Goal: Task Accomplishment & Management: Manage account settings

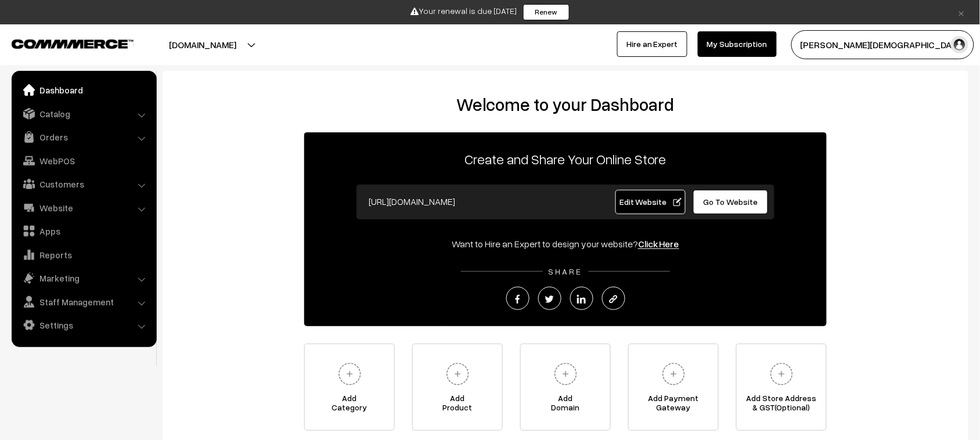
click at [74, 124] on ul "Dashboard Catalog" at bounding box center [84, 209] width 145 height 276
click at [67, 127] on link "Orders" at bounding box center [84, 137] width 138 height 21
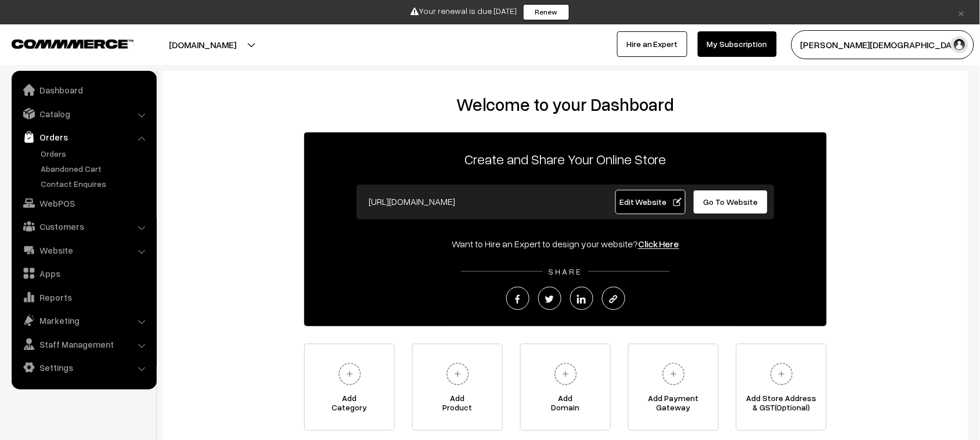
click at [63, 128] on link "Orders" at bounding box center [84, 137] width 138 height 21
drag, startPoint x: 63, startPoint y: 147, endPoint x: 94, endPoint y: 141, distance: 31.9
click at [62, 148] on link "Orders" at bounding box center [95, 154] width 115 height 12
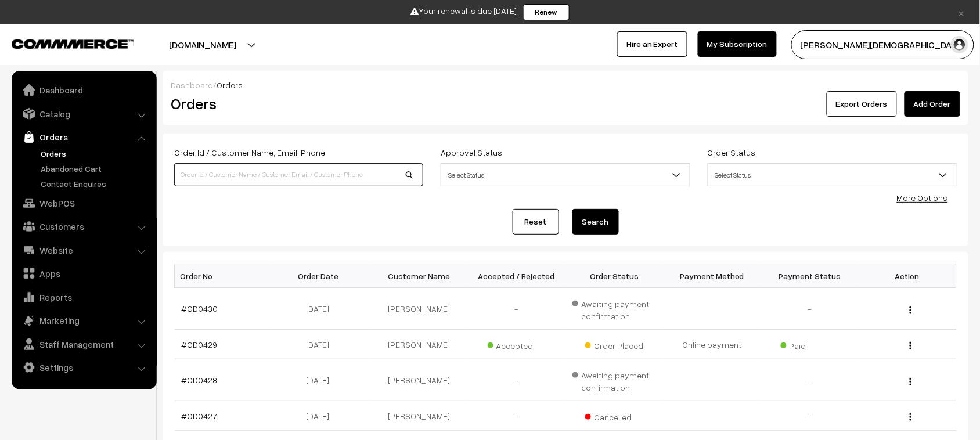
click at [361, 178] on input at bounding box center [298, 174] width 249 height 23
paste input "OD0404"
type input "OD0404"
click at [573, 209] on button "Search" at bounding box center [596, 222] width 46 height 26
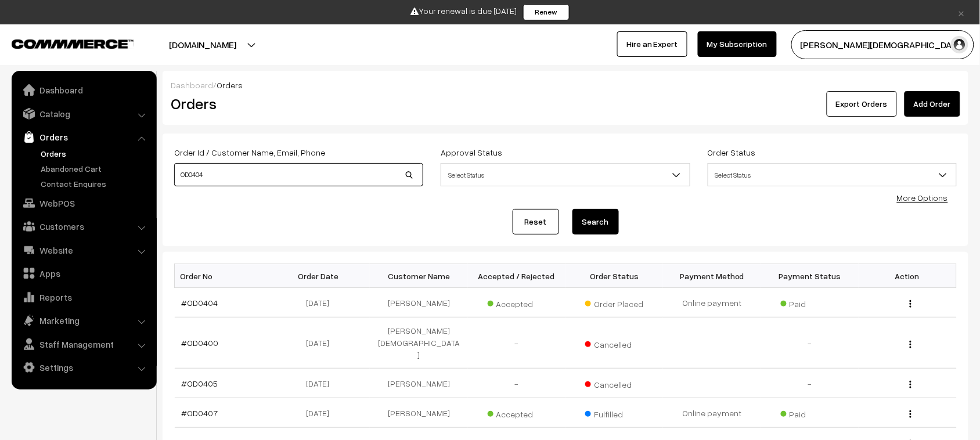
click at [285, 172] on input "OD0404" at bounding box center [298, 174] width 249 height 23
click at [410, 184] on input "OD0404" at bounding box center [298, 174] width 249 height 23
click at [411, 179] on input "OD0404" at bounding box center [298, 174] width 249 height 23
click at [323, 176] on input "OD0404" at bounding box center [298, 174] width 249 height 23
click at [603, 225] on button "Search" at bounding box center [596, 222] width 46 height 26
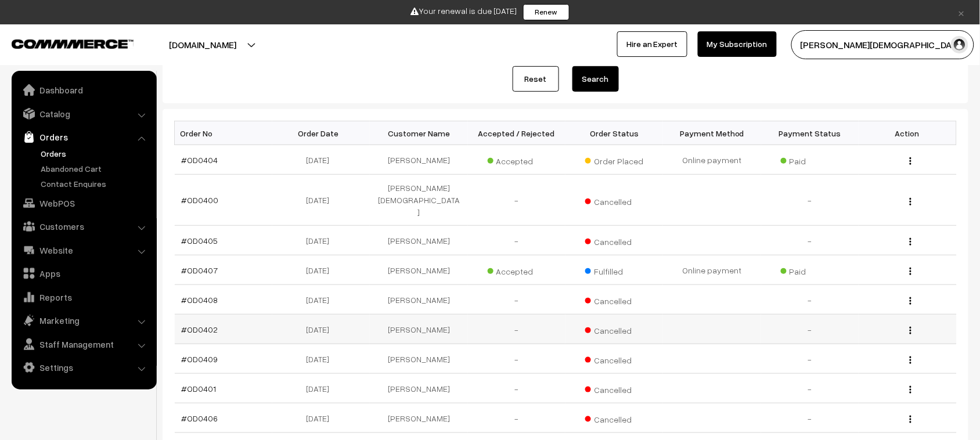
scroll to position [73, 0]
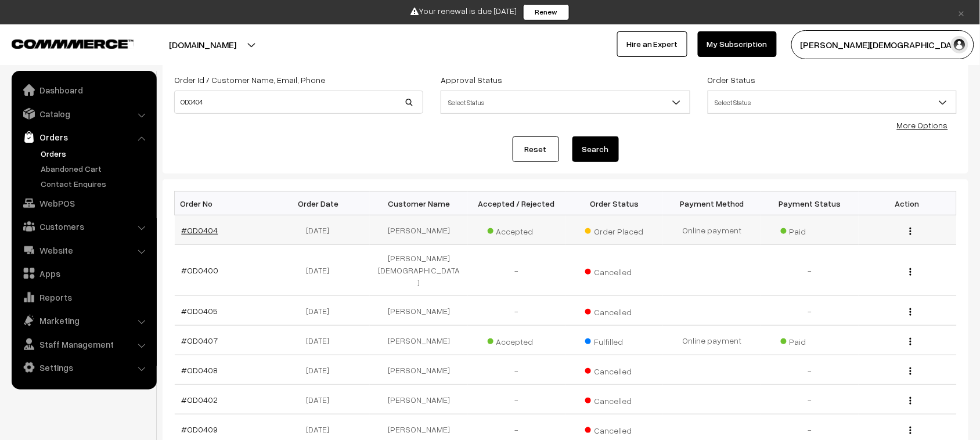
click at [207, 232] on link "#OD0404" at bounding box center [200, 230] width 37 height 10
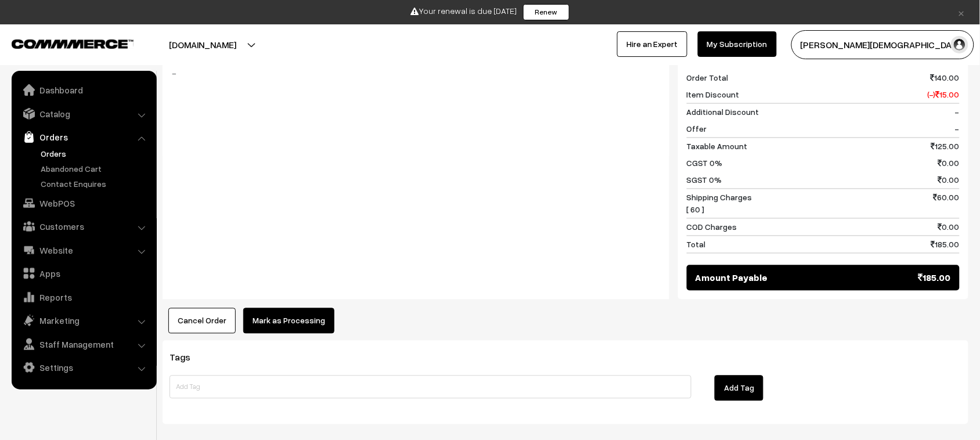
scroll to position [290, 0]
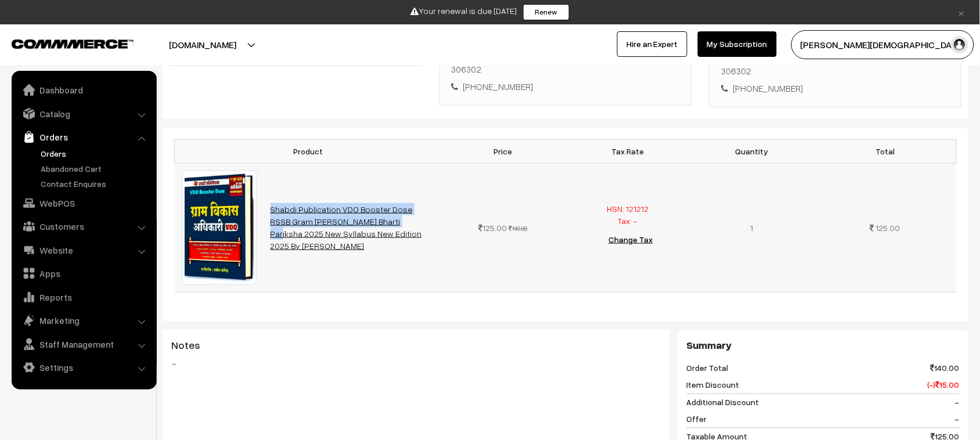
drag, startPoint x: 262, startPoint y: 186, endPoint x: 317, endPoint y: 201, distance: 57.0
click at [317, 201] on tr "Shabdi Publication VDO Booster Dose RSSB Gram [PERSON_NAME] Bharti Pariksha 202…" at bounding box center [566, 227] width 782 height 129
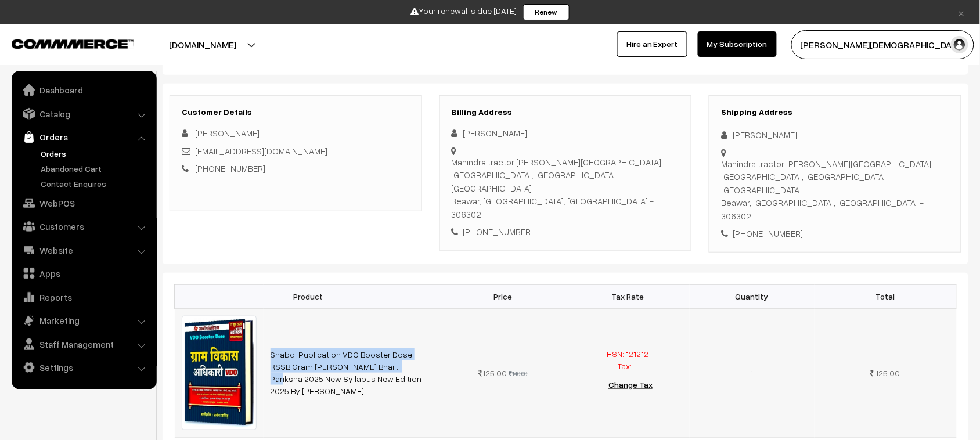
scroll to position [0, 0]
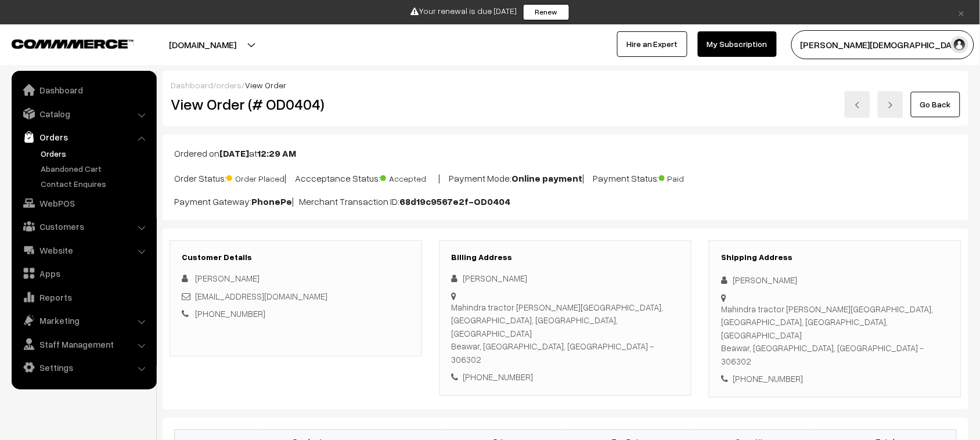
click at [306, 103] on h2 "View Order (# OD0404)" at bounding box center [296, 104] width 251 height 18
copy h2 "OD0404"
click at [774, 372] on div "+91 8955775686" at bounding box center [835, 378] width 228 height 13
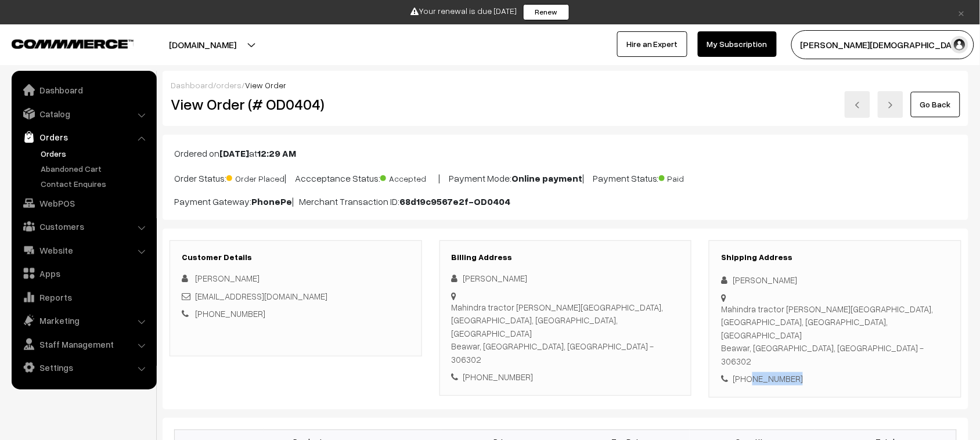
click at [774, 372] on div "+91 8955775686" at bounding box center [835, 378] width 228 height 13
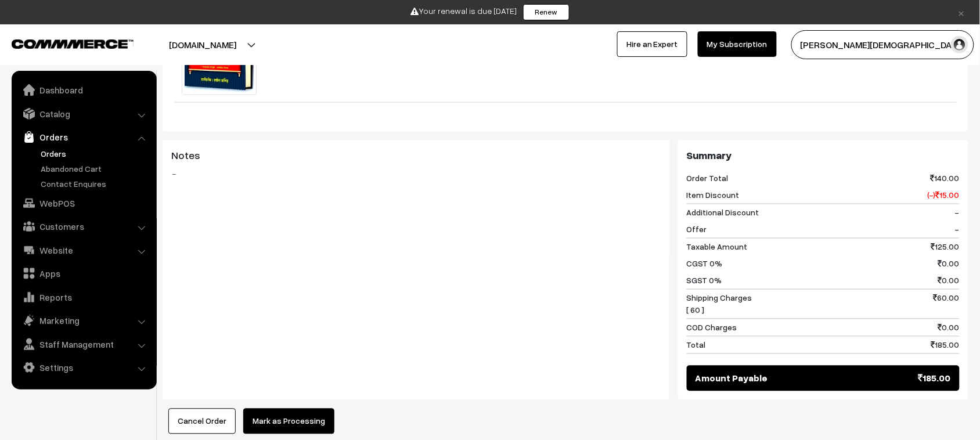
scroll to position [616, 0]
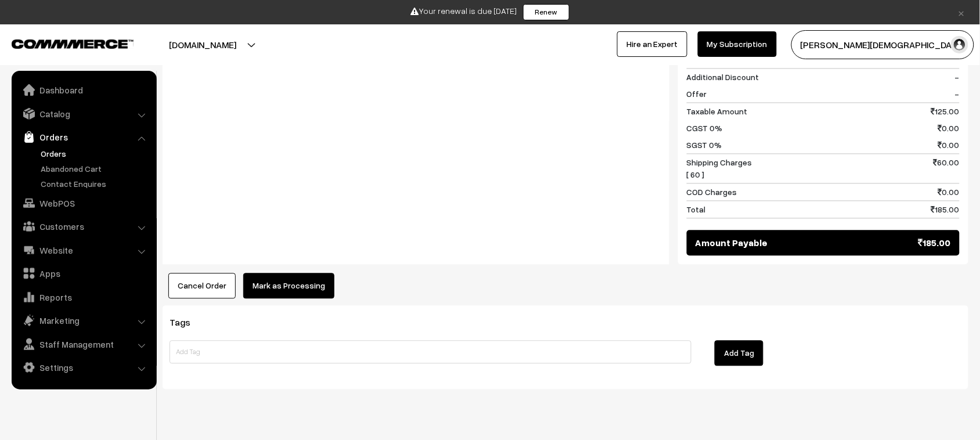
click at [193, 274] on button "Cancel Order" at bounding box center [201, 287] width 67 height 26
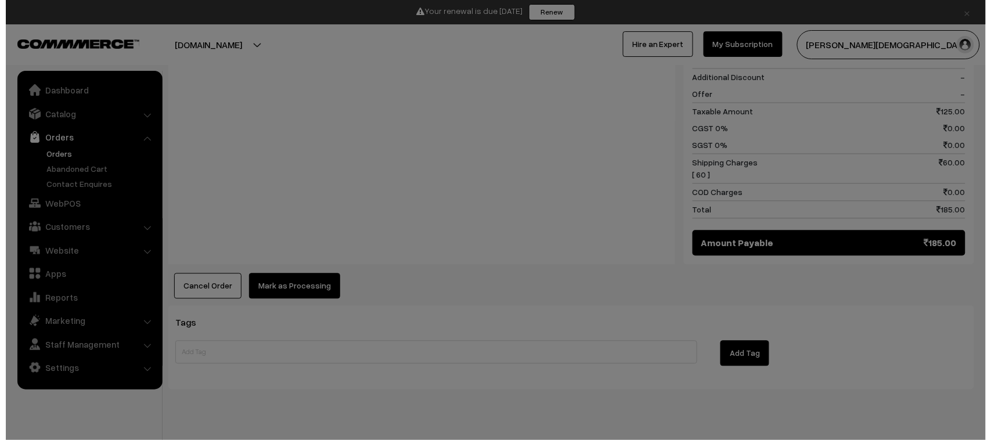
scroll to position [617, 0]
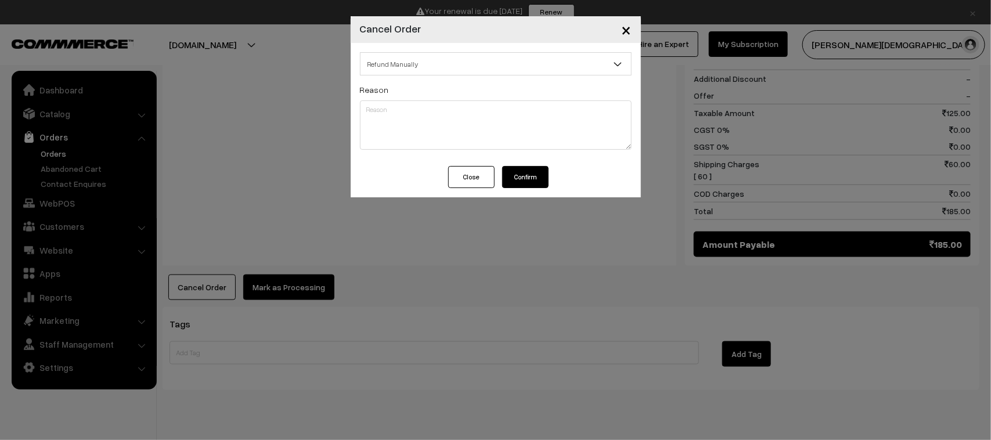
click at [535, 166] on div "Refund Manually Refund Manually Gift Card Name Gift Card Denomination Gift Card…" at bounding box center [496, 104] width 290 height 123
click at [472, 128] on textarea at bounding box center [496, 124] width 272 height 49
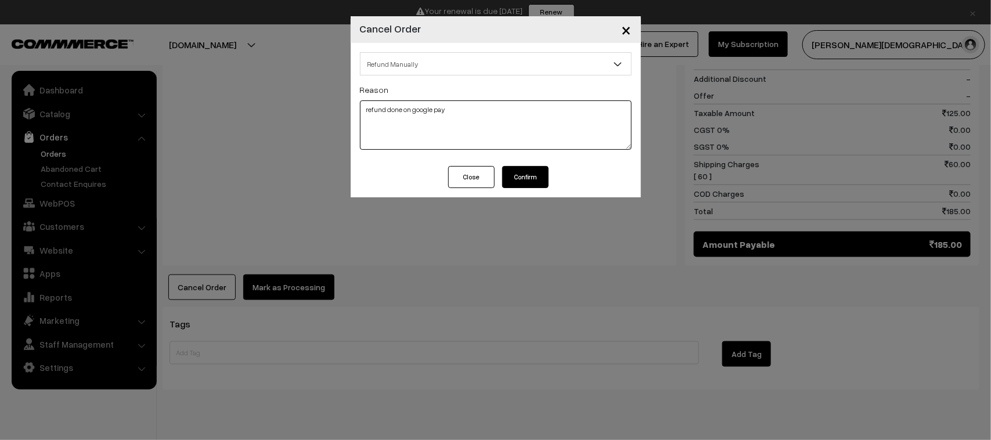
type textarea "refund done on google pay"
click at [530, 180] on button "Confirm" at bounding box center [525, 177] width 46 height 22
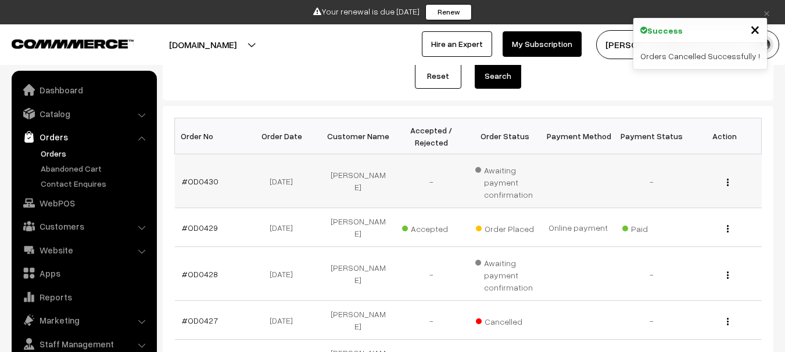
scroll to position [174, 0]
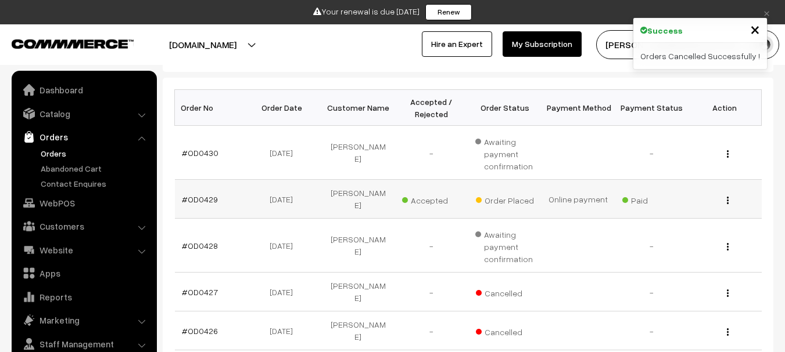
click at [185, 207] on td "#OD0429" at bounding box center [211, 199] width 73 height 39
click at [208, 201] on link "#OD0429" at bounding box center [200, 200] width 36 height 10
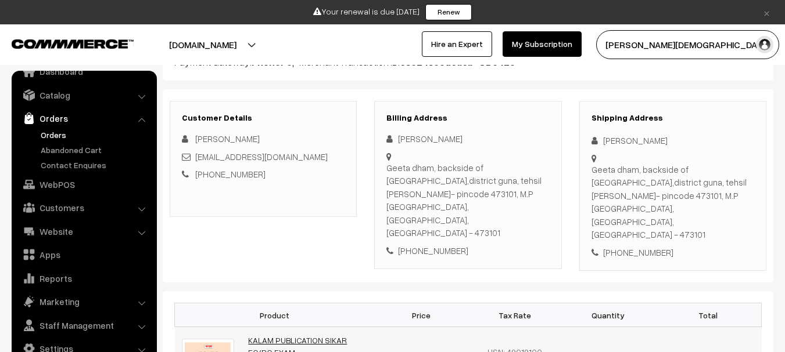
scroll to position [232, 0]
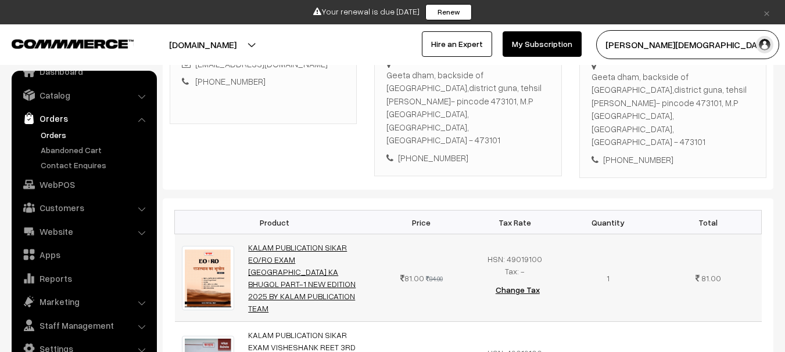
click at [333, 243] on link "KALAM PUBLICATION SIKAR EO/RO EXAM [GEOGRAPHIC_DATA] KA BHUGOL PART-1 NEW EDITI…" at bounding box center [301, 278] width 107 height 71
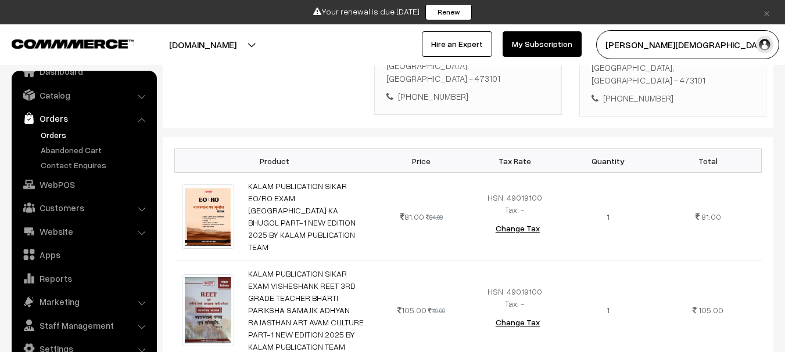
scroll to position [465, 0]
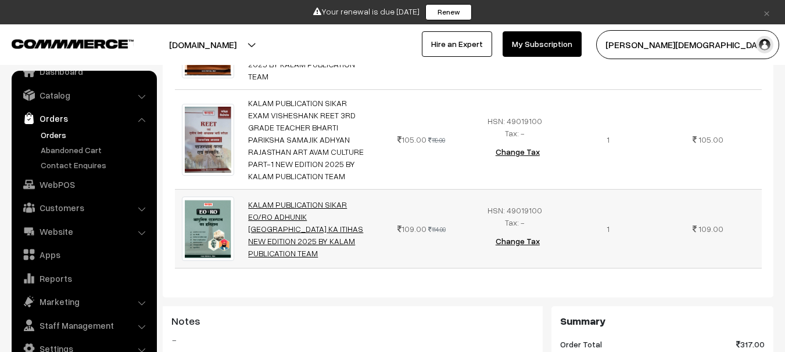
click at [282, 200] on link "KALAM PUBLICATION SIKAR EO/RO ADHUNIK RAJASTHAN KA ITIHAS NEW EDITION 2025 BY K…" at bounding box center [305, 229] width 115 height 59
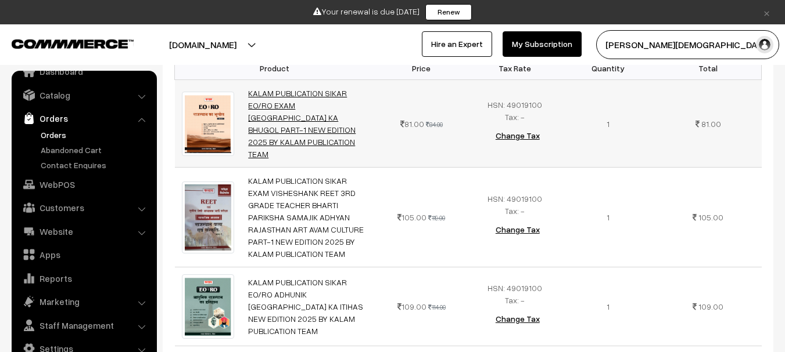
scroll to position [290, 0]
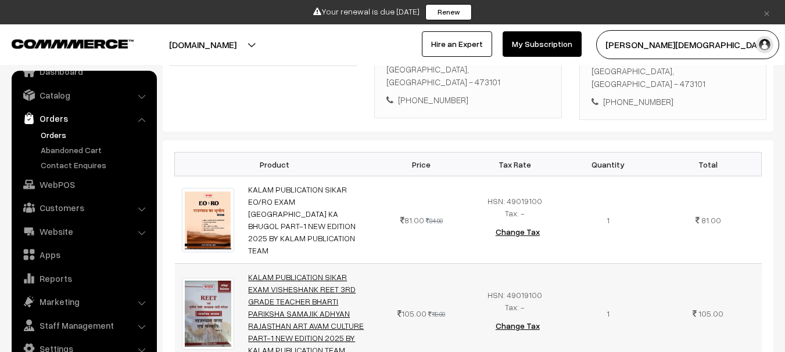
click at [276, 272] on link "KALAM PUBLICATION SIKAR EXAM VISHESHANK REET 3RD GRADE TEACHER BHARTI PARIKSHA …" at bounding box center [306, 313] width 116 height 83
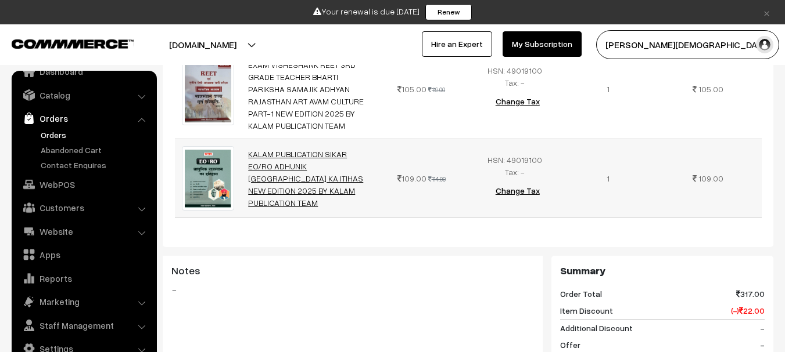
scroll to position [465, 0]
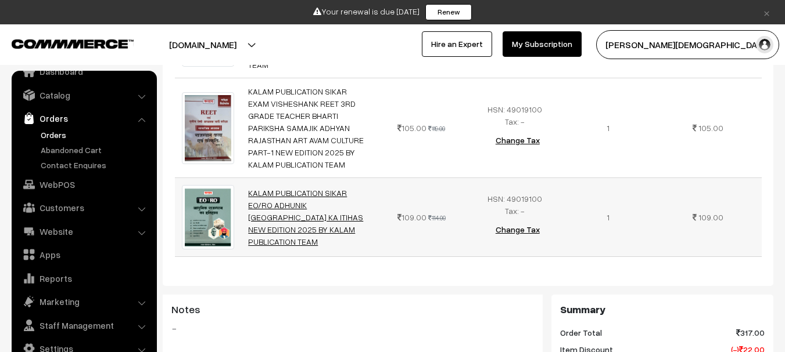
click at [294, 123] on tbody "KALAM PUBLICATION SIKAR EO/RO EXAM RAJASTHAN KA BHUGOL PART-1 NEW EDITION 2025 …" at bounding box center [468, 124] width 587 height 266
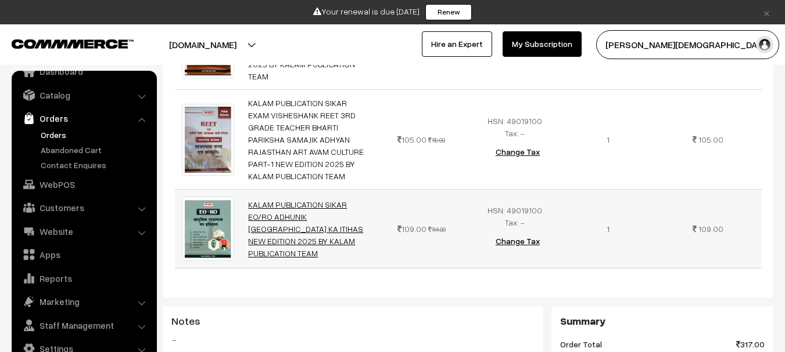
click at [288, 200] on link "KALAM PUBLICATION SIKAR EO/RO ADHUNIK RAJASTHAN KA ITIHAS NEW EDITION 2025 BY K…" at bounding box center [305, 229] width 115 height 59
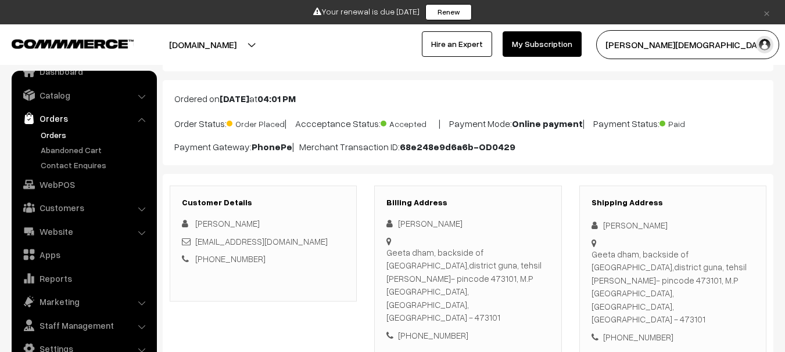
scroll to position [0, 0]
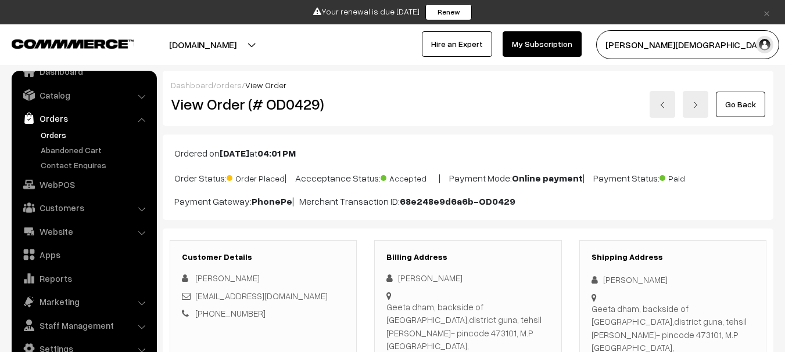
click at [310, 98] on h2 "View Order (# OD0429)" at bounding box center [264, 104] width 186 height 18
copy h2 "OD0429"
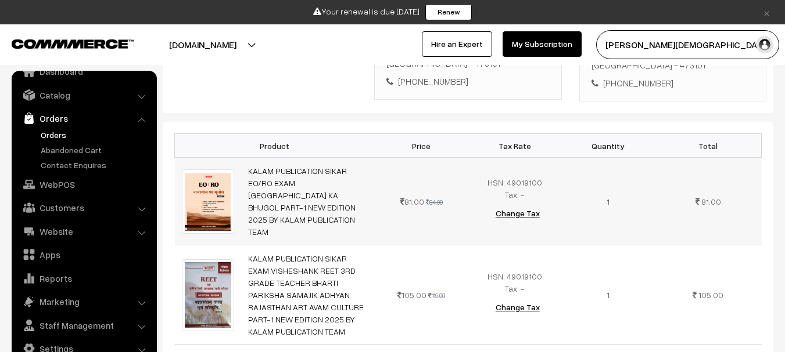
scroll to position [290, 0]
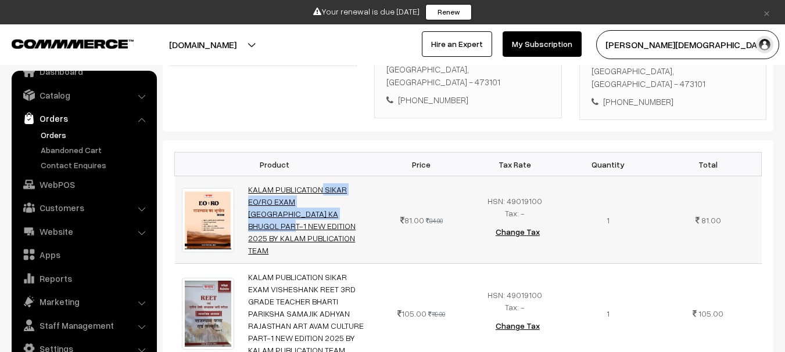
drag, startPoint x: 278, startPoint y: 165, endPoint x: 328, endPoint y: 169, distance: 50.7
click at [328, 177] on td "KALAM PUBLICATION SIKAR EO/RO EXAM RAJASTHAN KA BHUGOL PART-1 NEW EDITION 2025 …" at bounding box center [308, 221] width 134 height 88
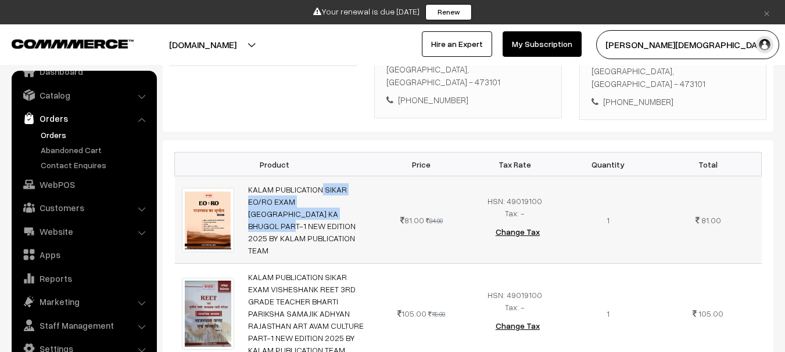
copy link "KALAM PUBLICATION SIKAR EO/RO EXAM RAJASTHAN KA B"
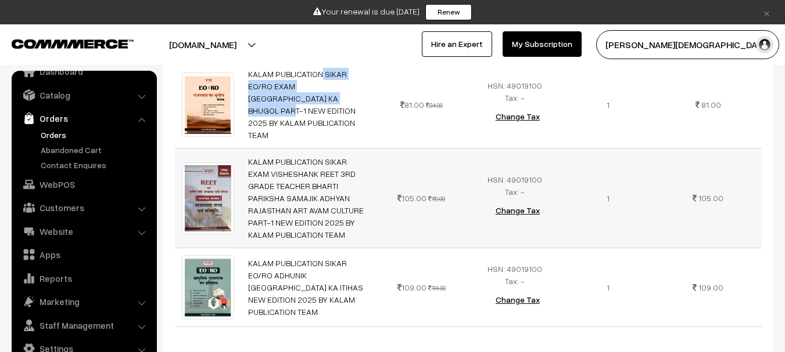
scroll to position [407, 0]
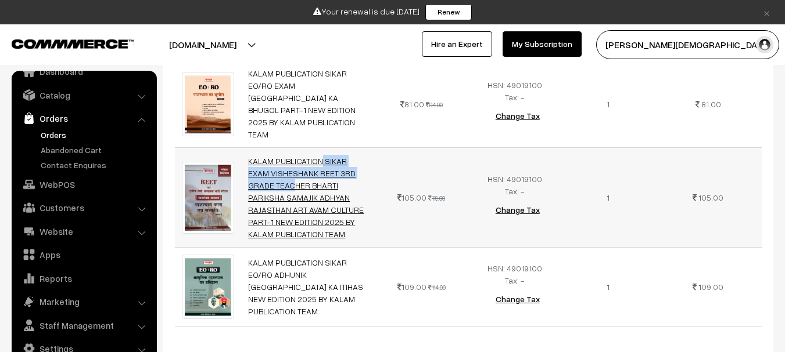
click at [301, 148] on td "KALAM PUBLICATION SIKAR EXAM VISHESHANK REET 3RD GRADE TEACHER BHARTI PARIKSHA …" at bounding box center [308, 198] width 134 height 100
copy link "KALAM PUBLICATION SIKAR EXAM VISHESHANK RE"
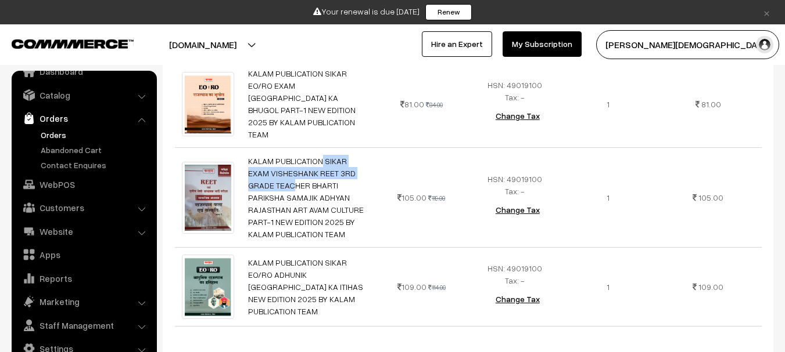
scroll to position [523, 0]
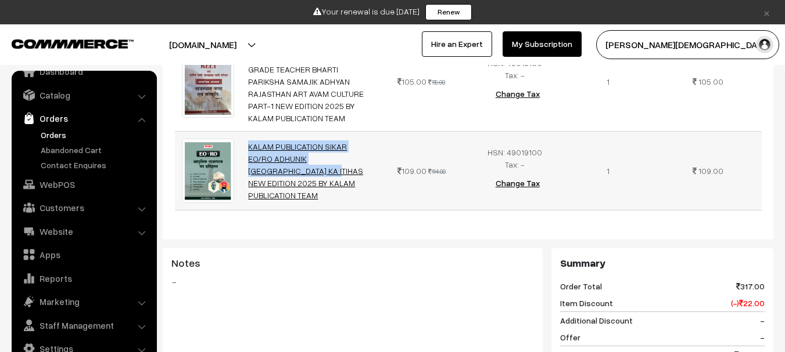
drag, startPoint x: 236, startPoint y: 101, endPoint x: 320, endPoint y: 128, distance: 87.8
click at [316, 132] on tr "KALAM PUBLICATION SIKAR EO/RO ADHUNIK RAJASTHAN KA ITIHAS NEW EDITION 2025 BY K…" at bounding box center [468, 171] width 587 height 78
copy tr "KALAM PUBLICATION SIKAR EO/RO ADHUNIK RAJASTHAN KA ITIHAS NEW EDITION 2025"
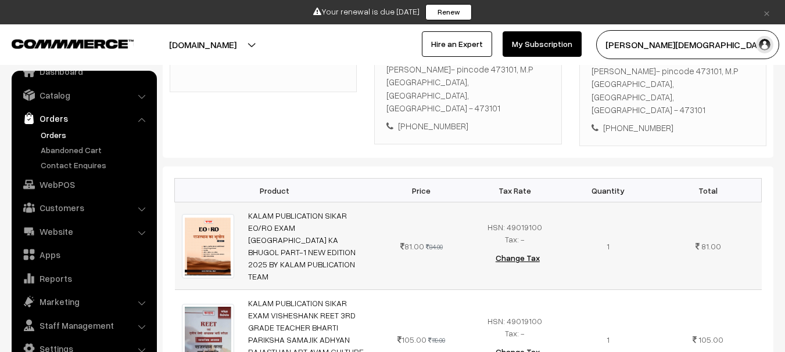
scroll to position [116, 0]
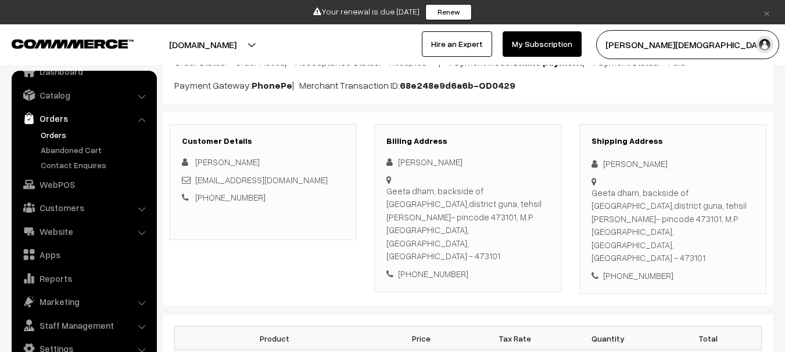
click at [618, 153] on div "Shipping Address BHARAT SINGH YADAV Geeta dham, backside of new mandi,district …" at bounding box center [672, 209] width 187 height 171
copy div "[PERSON_NAME]"
click at [659, 269] on div "+91 9630482797" at bounding box center [672, 275] width 163 height 13
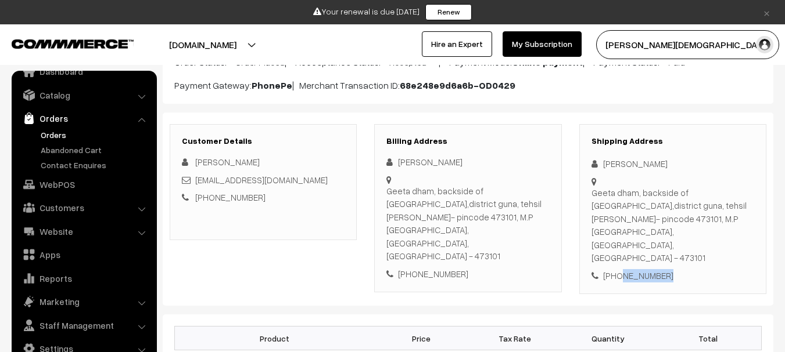
click at [659, 269] on div "+91 9630482797" at bounding box center [672, 275] width 163 height 13
copy div "9630482797"
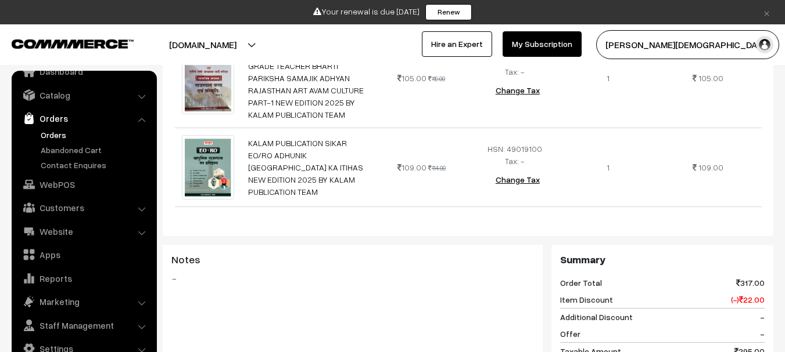
scroll to position [639, 0]
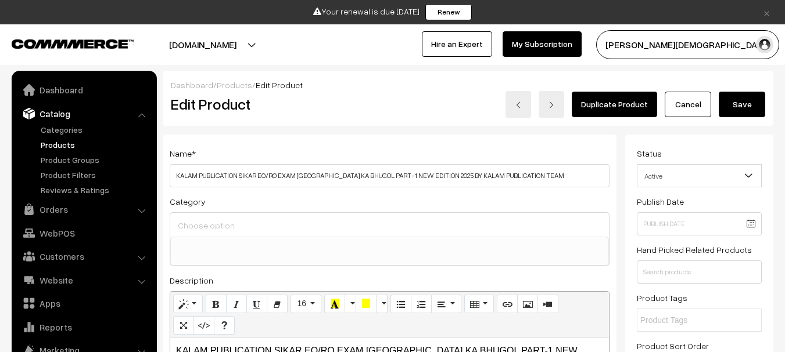
select select
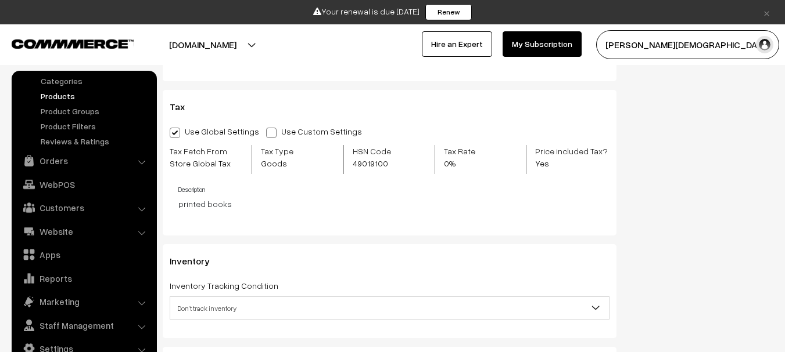
scroll to position [1161, 0]
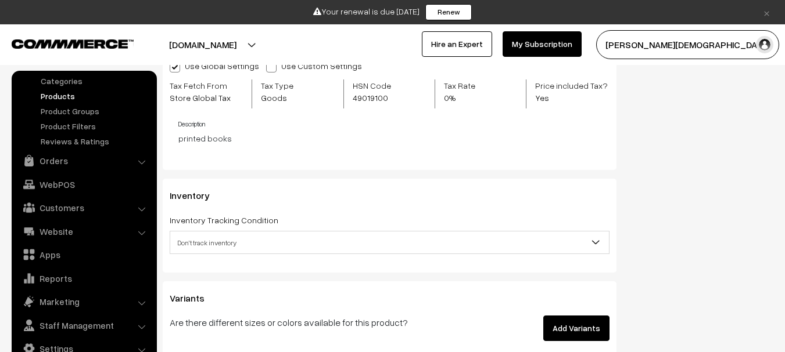
click at [226, 238] on span "Don't track inventory" at bounding box center [389, 243] width 438 height 20
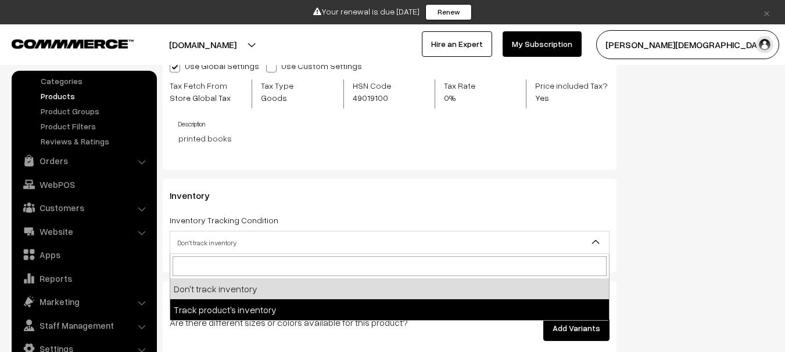
select select "2"
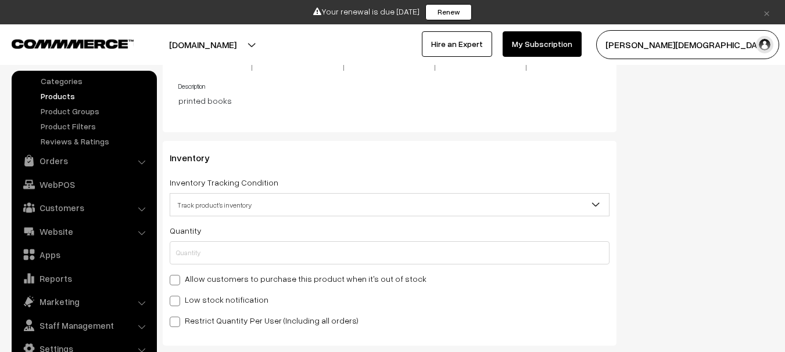
scroll to position [1220, 0]
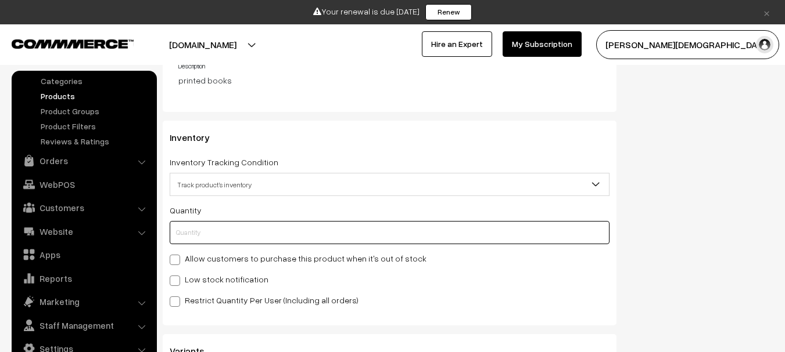
click at [194, 236] on input "text" at bounding box center [390, 232] width 440 height 23
type input "0"
click at [473, 293] on div "Restrict Quantity Per User (Including all orders)" at bounding box center [390, 300] width 440 height 14
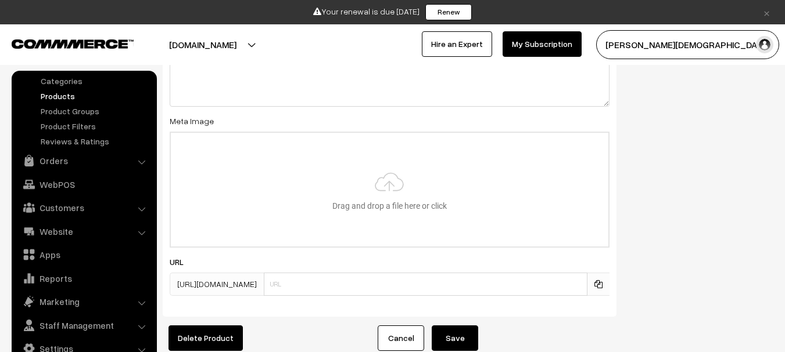
scroll to position [1927, 0]
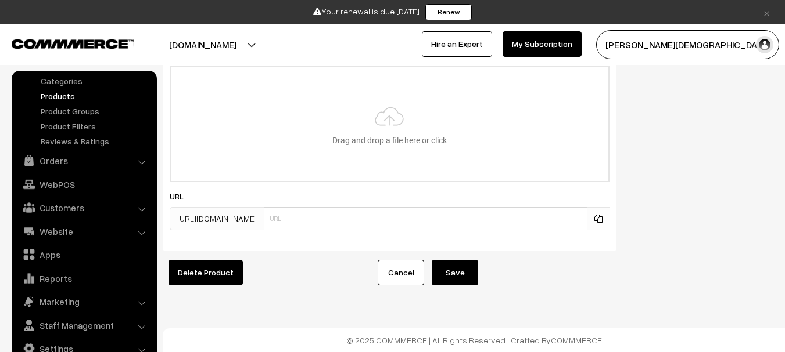
click at [455, 274] on button "Save" at bounding box center [454, 273] width 46 height 26
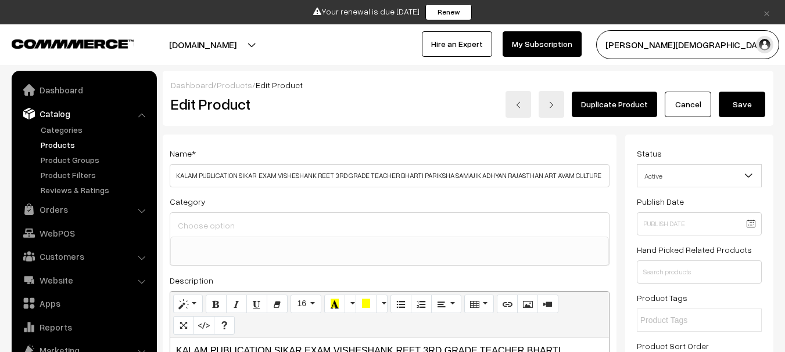
select select
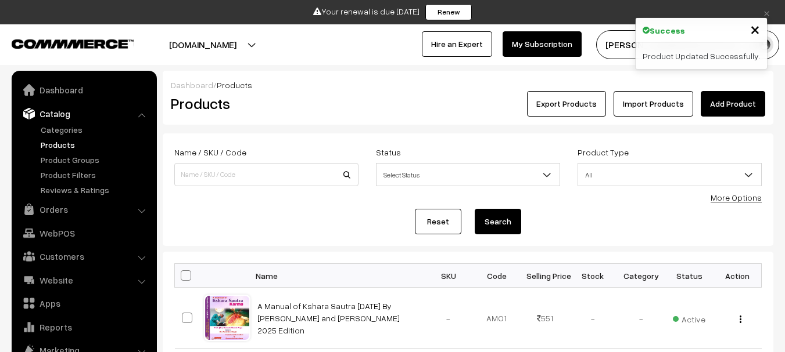
scroll to position [33, 0]
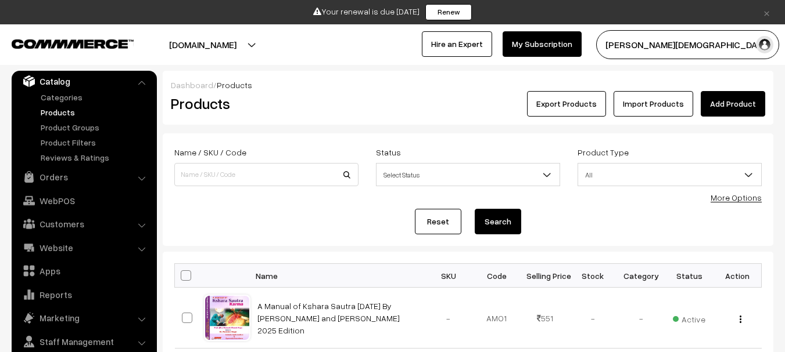
click at [63, 119] on ul "Categories" at bounding box center [84, 127] width 139 height 73
click at [62, 119] on ul "Categories" at bounding box center [84, 127] width 139 height 73
click at [65, 114] on link "Products" at bounding box center [95, 112] width 115 height 12
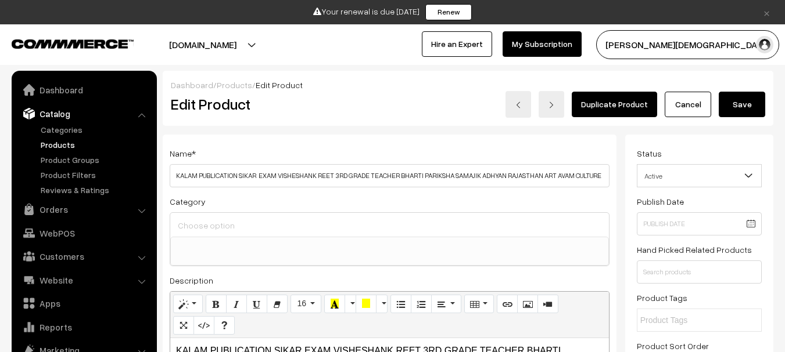
select select
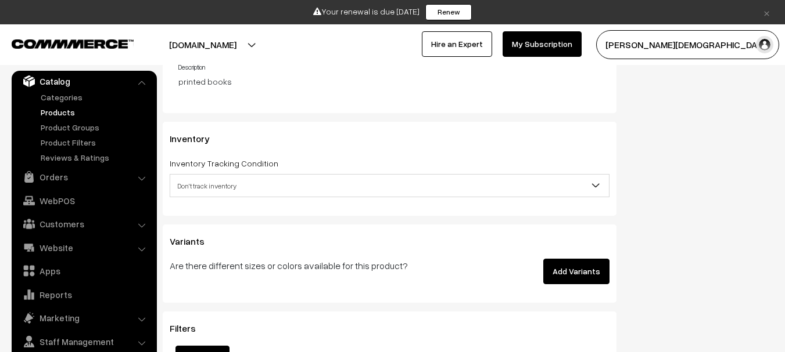
scroll to position [1220, 0]
click at [228, 190] on span "Don't track inventory" at bounding box center [389, 185] width 438 height 20
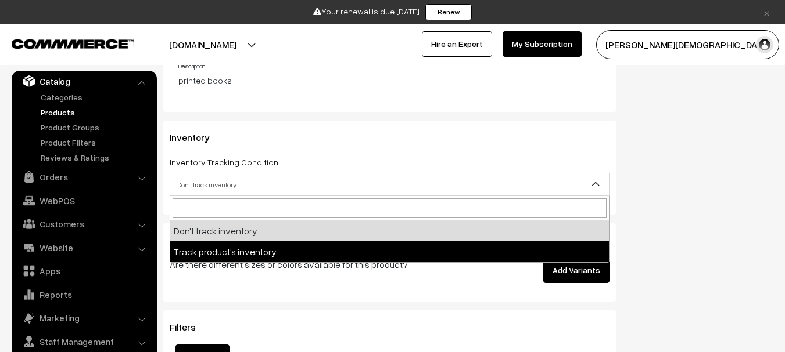
select select "2"
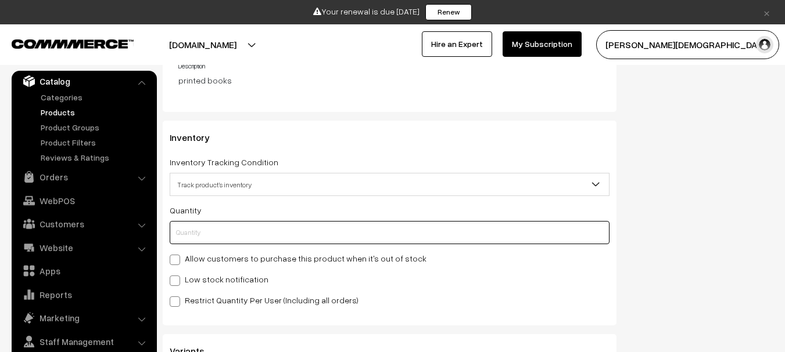
click at [225, 232] on input "text" at bounding box center [390, 232] width 440 height 23
type input "0"
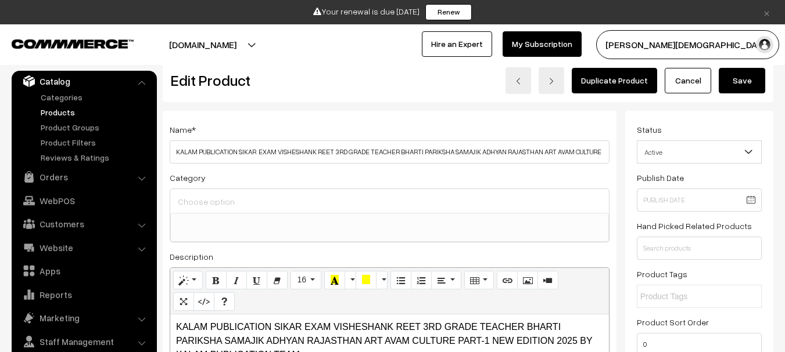
scroll to position [0, 0]
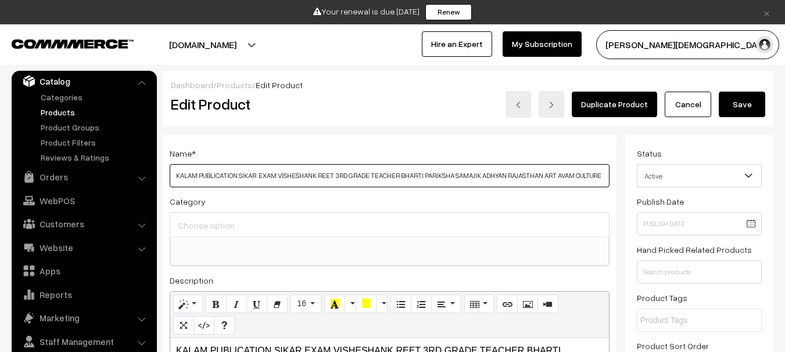
click at [250, 167] on input "KALAM PUBLICATION SIKAR EXAM VISHESHANK REET 3RD GRADE TEACHER BHARTI PARIKSHA …" at bounding box center [390, 175] width 440 height 23
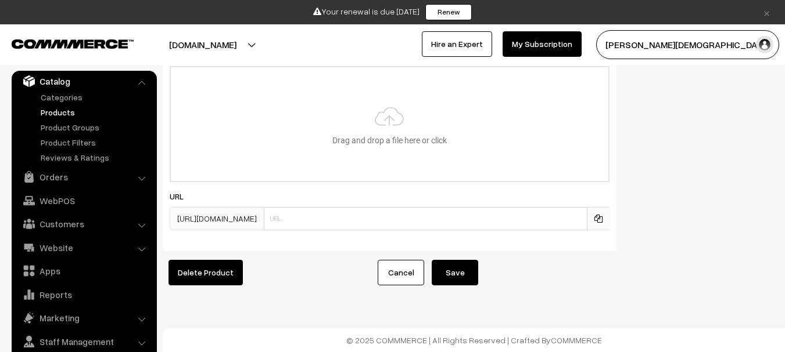
scroll to position [1927, 0]
click at [461, 271] on button "Save" at bounding box center [454, 273] width 46 height 26
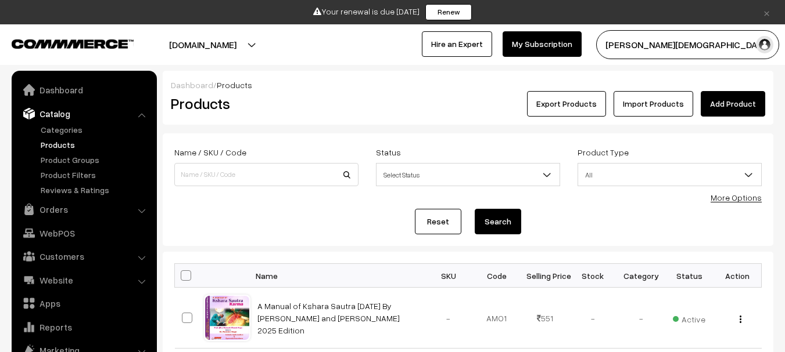
scroll to position [33, 0]
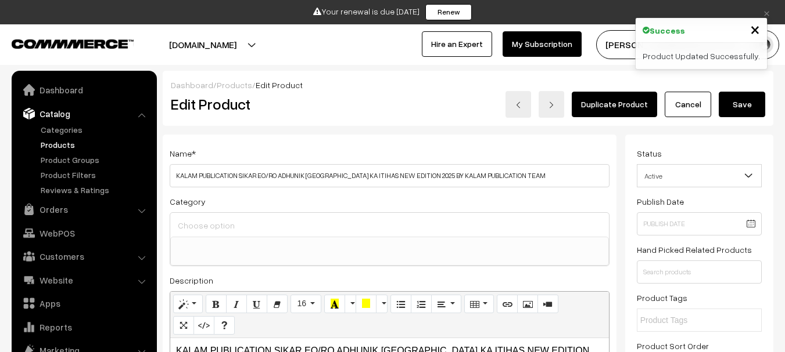
select select
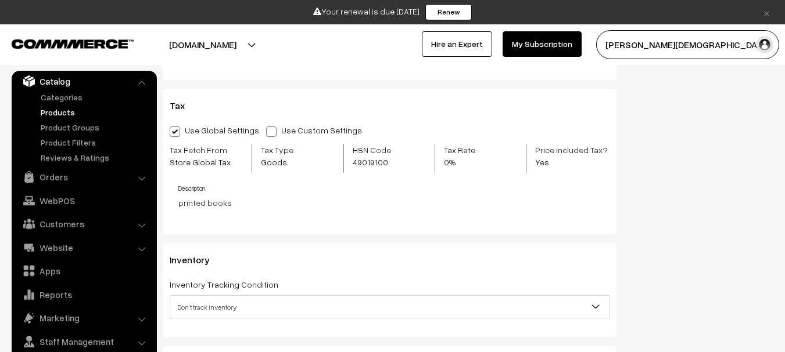
scroll to position [1220, 0]
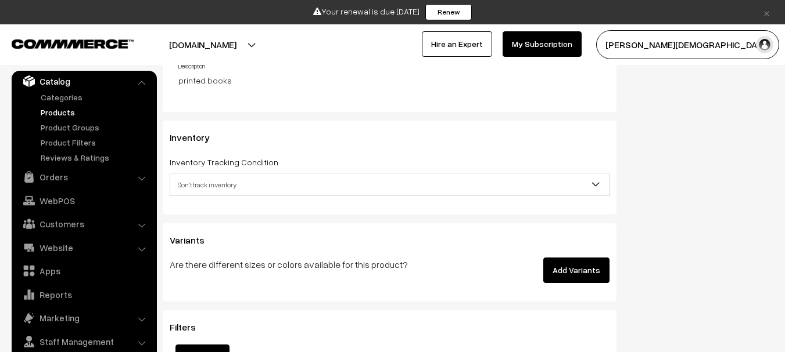
click at [235, 178] on span "Don't track inventory" at bounding box center [389, 185] width 438 height 20
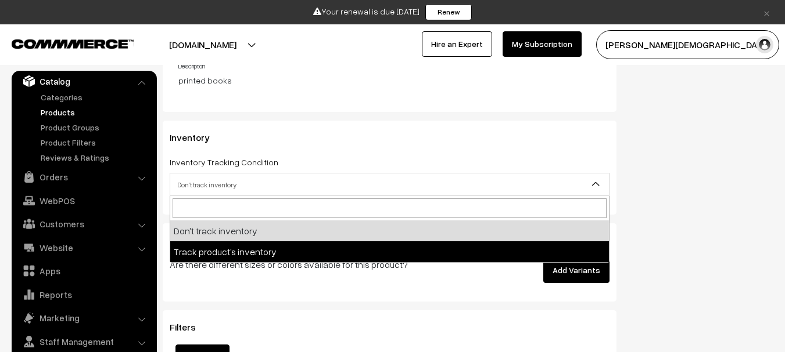
select select "2"
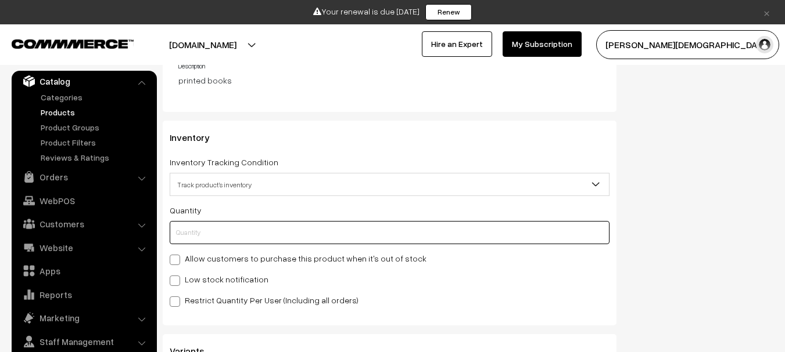
click at [235, 227] on input "text" at bounding box center [390, 232] width 440 height 23
type input "20"
type input "0"
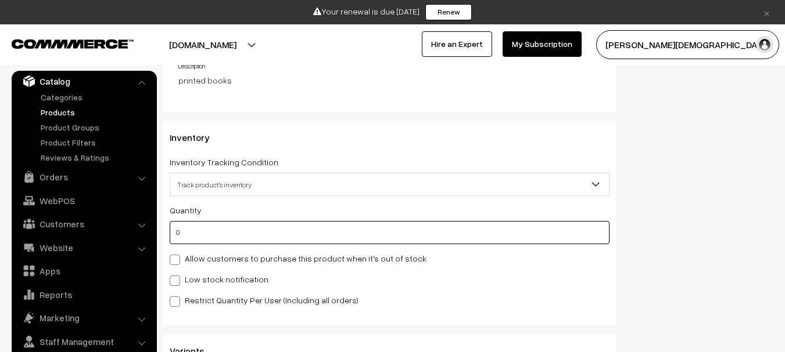
type input "0"
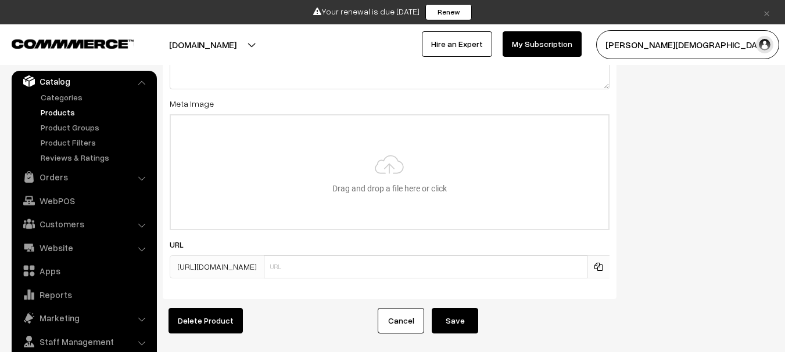
scroll to position [1927, 0]
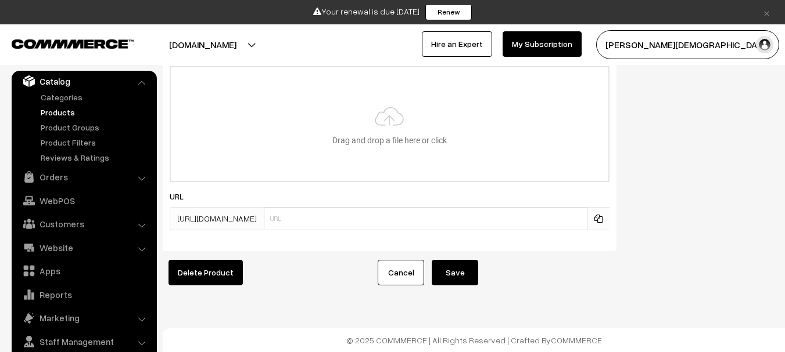
click at [466, 260] on button "Save" at bounding box center [454, 273] width 46 height 26
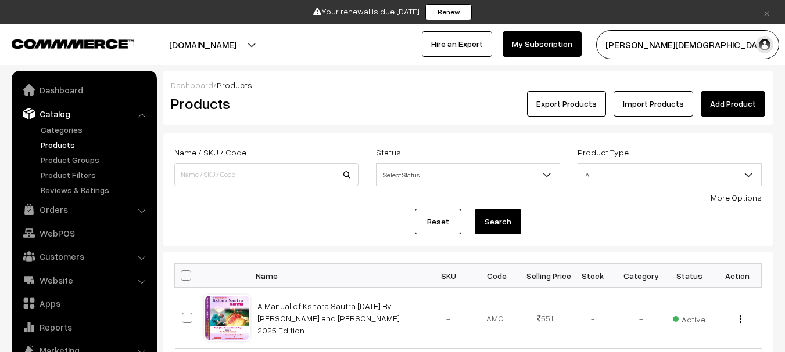
scroll to position [33, 0]
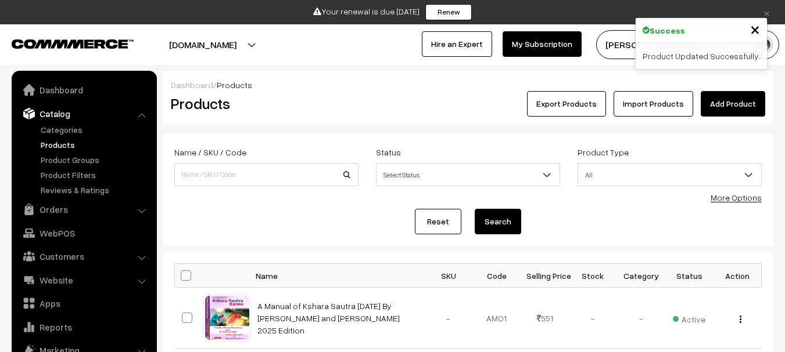
click at [67, 146] on link "Products" at bounding box center [95, 145] width 115 height 12
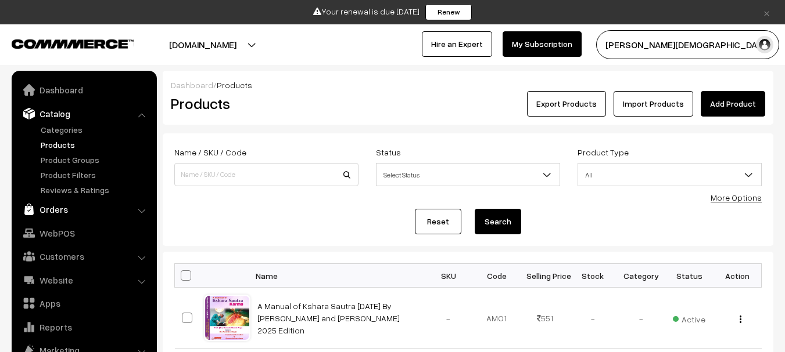
click at [57, 208] on link "Orders" at bounding box center [84, 209] width 138 height 21
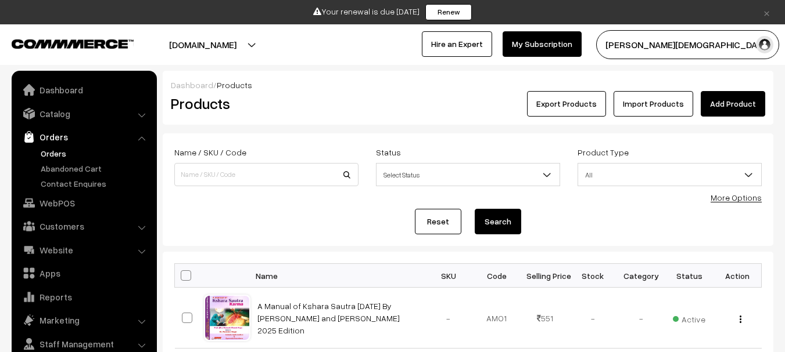
click at [51, 153] on link "Orders" at bounding box center [95, 154] width 115 height 12
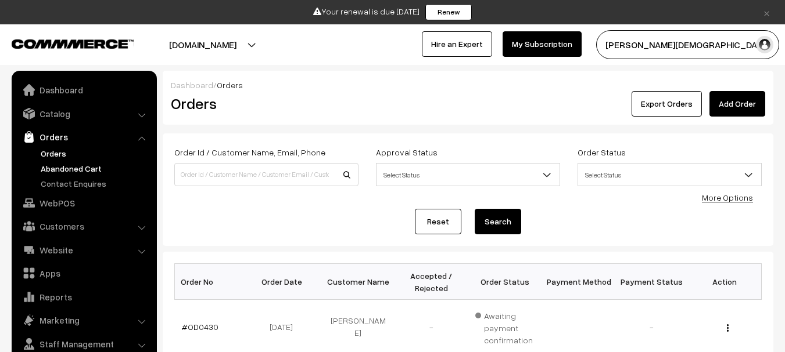
scroll to position [19, 0]
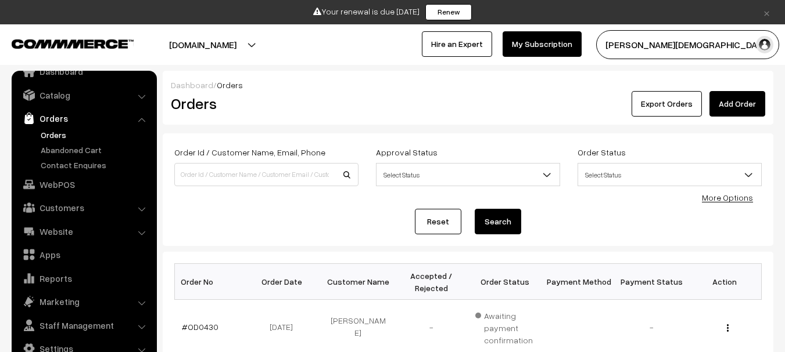
click at [59, 141] on ul "Orders" at bounding box center [84, 150] width 139 height 42
click at [56, 137] on link "Orders" at bounding box center [95, 135] width 115 height 12
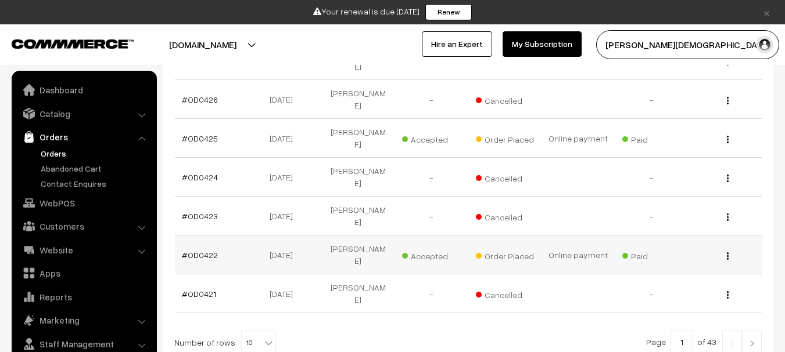
scroll to position [407, 0]
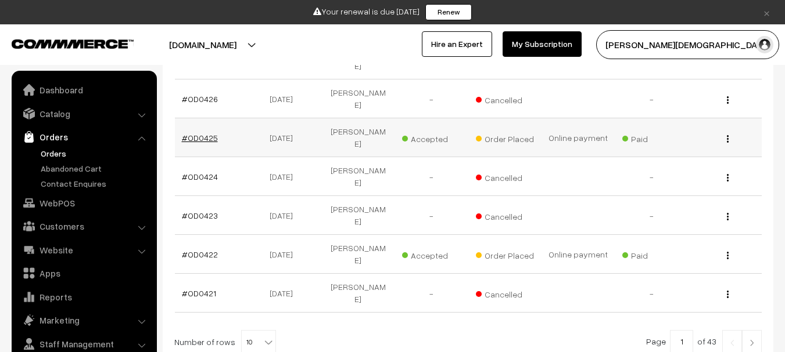
click at [200, 133] on link "#OD0425" at bounding box center [200, 138] width 36 height 10
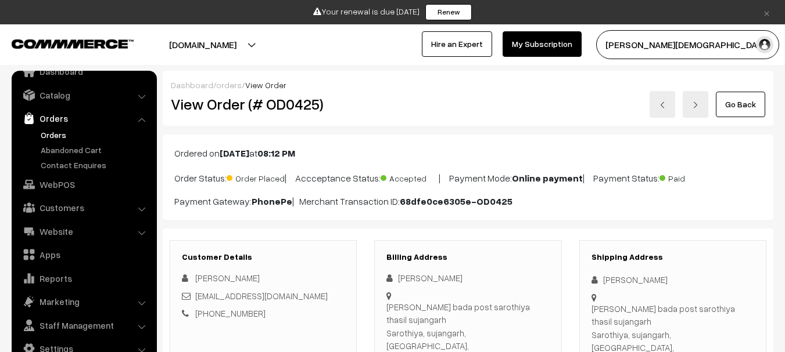
click at [286, 100] on h2 "View Order (# OD0425)" at bounding box center [264, 104] width 186 height 18
copy h2 "OD0425"
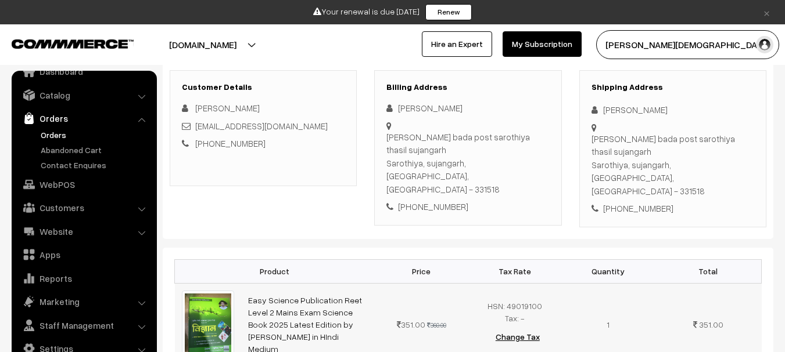
scroll to position [58, 0]
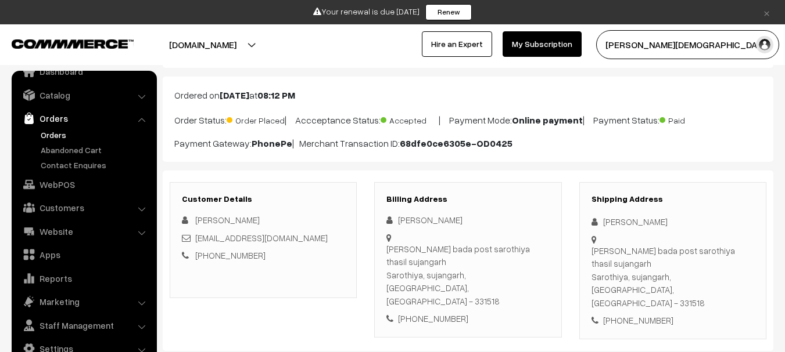
click at [426, 220] on div "[PERSON_NAME]" at bounding box center [467, 220] width 163 height 13
click at [426, 220] on div "Sharwan ram Jat" at bounding box center [467, 220] width 163 height 13
copy div "Sharwan ram Jat"
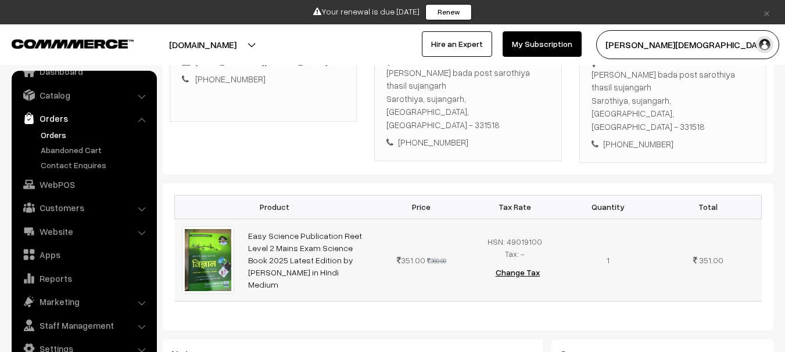
scroll to position [290, 0]
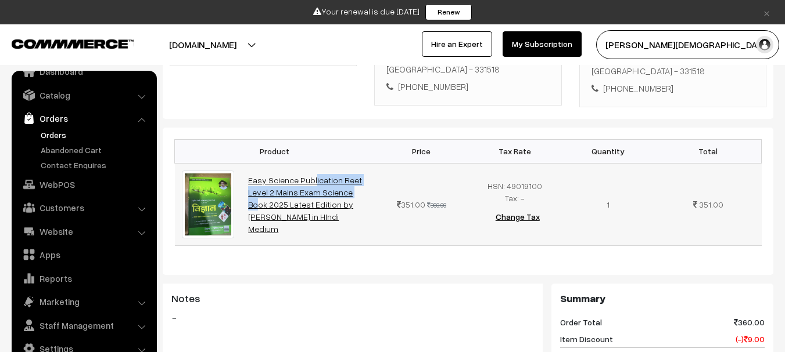
drag, startPoint x: 243, startPoint y: 171, endPoint x: 291, endPoint y: 189, distance: 50.9
click at [291, 189] on td "Easy Science Publication Reet Level 2 Mains Exam Science Book 2025 Latest Editi…" at bounding box center [308, 204] width 134 height 82
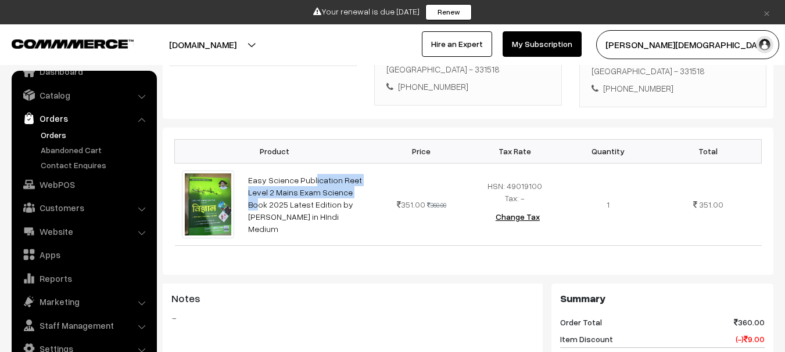
copy link "Easy Science Publication Reet Level 2 Main"
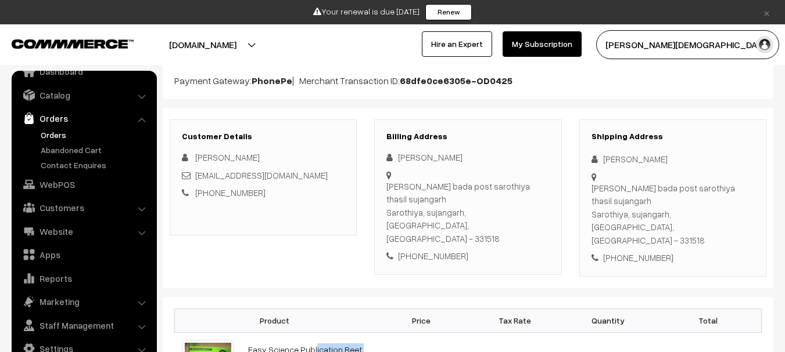
scroll to position [116, 0]
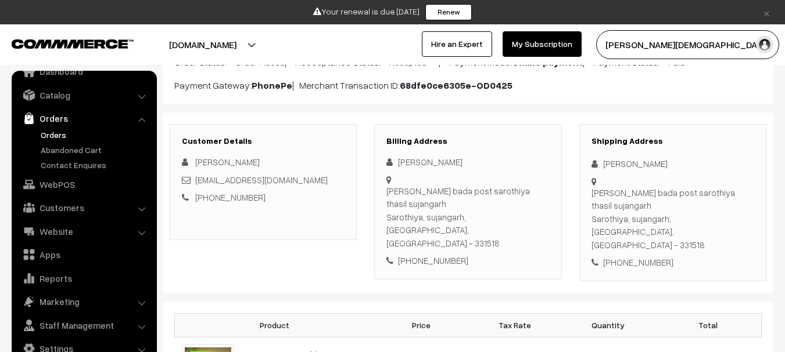
click at [600, 161] on icon at bounding box center [597, 164] width 12 height 9
click at [602, 161] on icon at bounding box center [597, 164] width 12 height 9
copy div "Sharwan"
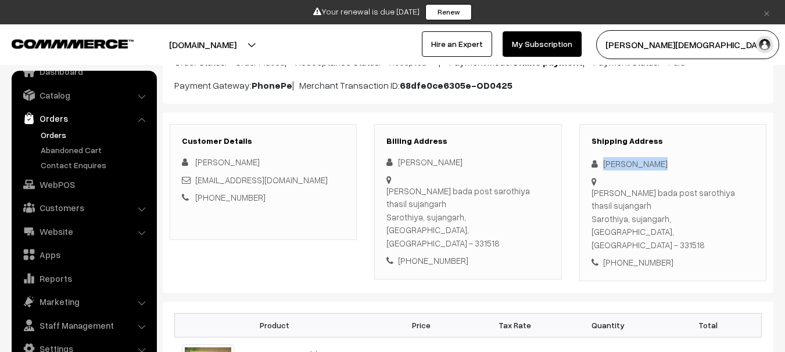
click at [602, 161] on icon at bounding box center [597, 164] width 12 height 9
copy div "Sharwan ram Jat"
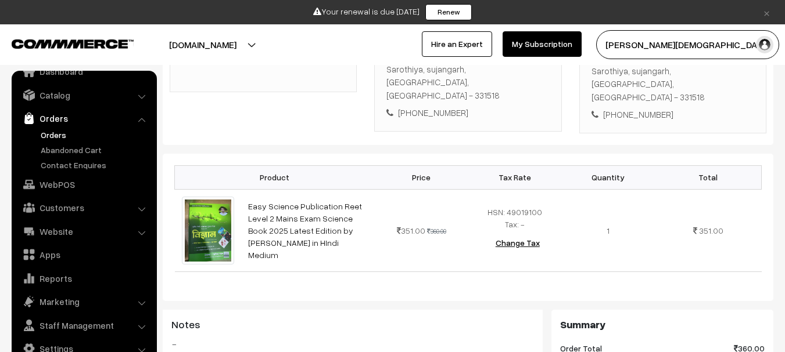
scroll to position [174, 0]
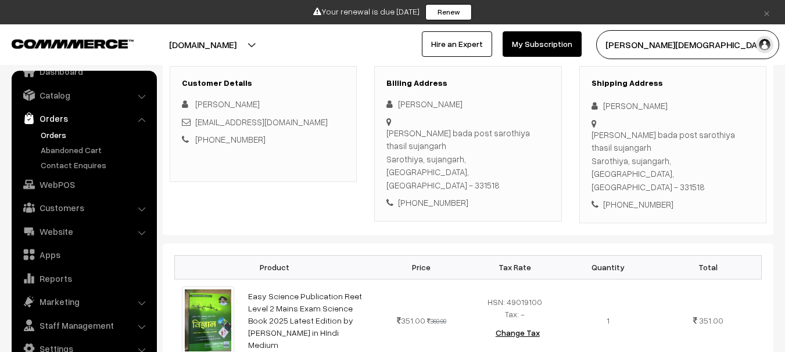
click at [639, 198] on div "+91 9636665175" at bounding box center [672, 204] width 163 height 13
copy div "9636665175"
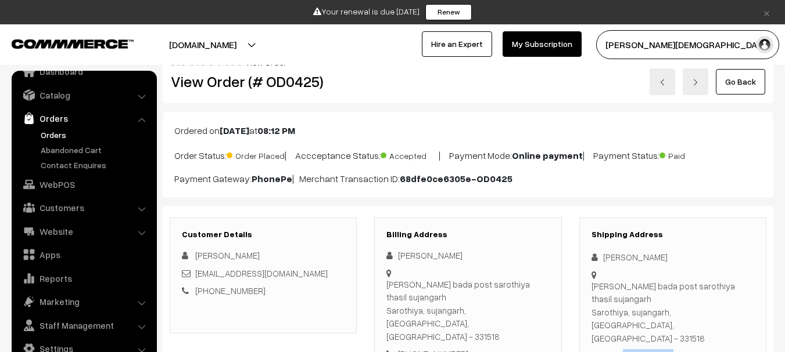
scroll to position [0, 0]
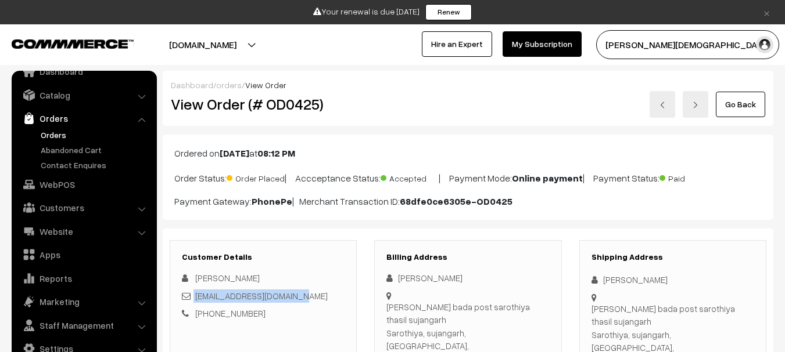
copy div "maheshbirda692@gmail.com"
drag, startPoint x: 312, startPoint y: 297, endPoint x: 194, endPoint y: 298, distance: 117.9
click at [194, 298] on div "maheshbirda692@gmail.com" at bounding box center [263, 296] width 163 height 13
click at [418, 308] on div "Dhani ratri bada post sarothiya thasil sujangarh Sarothiya, sujangarh, Rajastha…" at bounding box center [467, 334] width 163 height 66
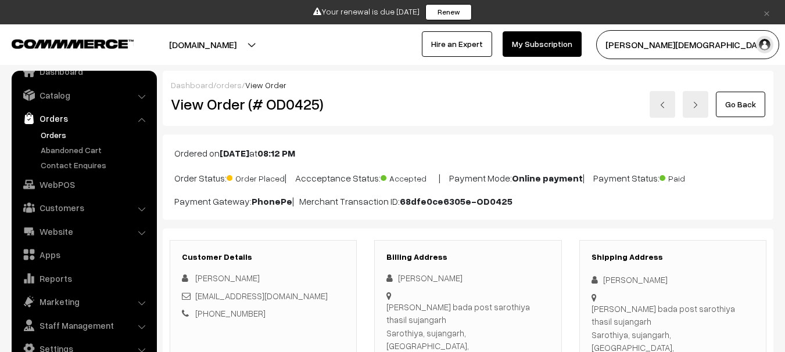
click at [418, 308] on div "Dhani ratri bada post sarothiya thasil sujangarh Sarothiya, sujangarh, Rajastha…" at bounding box center [467, 334] width 163 height 66
copy div "Dhani ratri bada post sarothiya thasil sujangarh"
click at [397, 334] on div "Dhani ratri bada post sarothiya thasil sujangarh Sarothiya, sujangarh, Rajastha…" at bounding box center [467, 334] width 163 height 66
drag, startPoint x: 397, startPoint y: 334, endPoint x: 436, endPoint y: 335, distance: 38.3
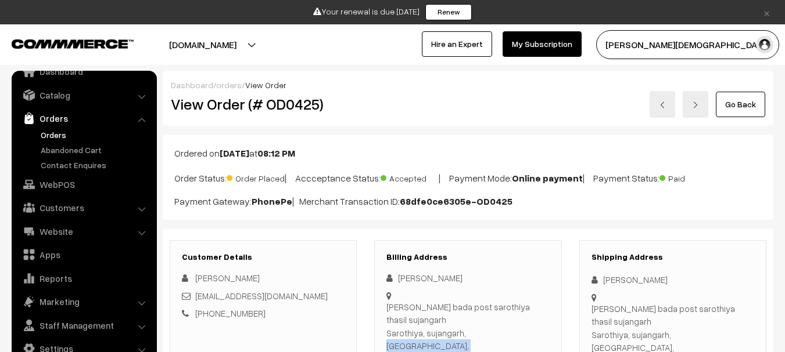
click at [436, 335] on div "Dhani ratri bada post sarothiya thasil sujangarh Sarothiya, sujangarh, Rajastha…" at bounding box center [467, 334] width 163 height 66
copy div "Sarothiya, sujangarh, Rajasthan, India - 331518"
click at [390, 351] on div "Dhani ratri bada post sarothiya thasil sujangarh Sarothiya, sujangarh, Rajastha…" at bounding box center [467, 334] width 163 height 66
click at [298, 104] on h2 "View Order (# OD0425)" at bounding box center [264, 104] width 186 height 18
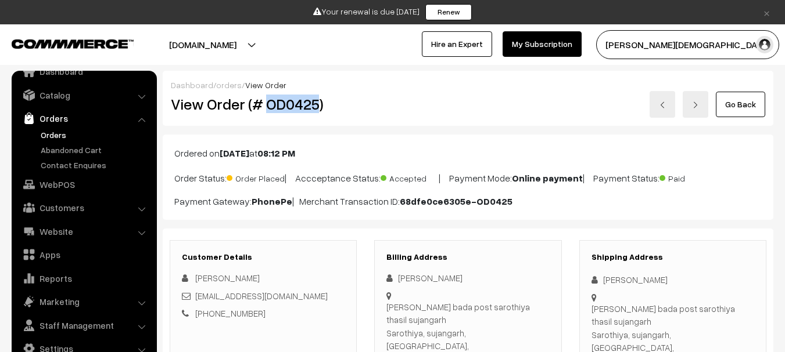
click at [298, 104] on h2 "View Order (# OD0425)" at bounding box center [264, 104] width 186 height 18
copy h2 "OD0425"
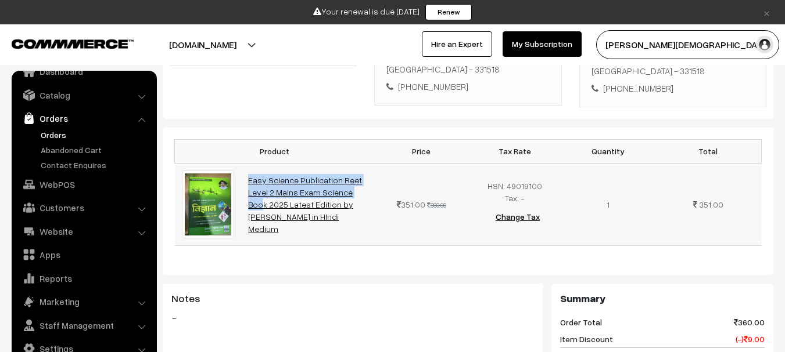
drag, startPoint x: 236, startPoint y: 160, endPoint x: 302, endPoint y: 186, distance: 70.4
click at [294, 184] on tr "Easy Science Publication Reet Level 2 Mains Exam Science Book 2025 Latest Editi…" at bounding box center [468, 204] width 587 height 82
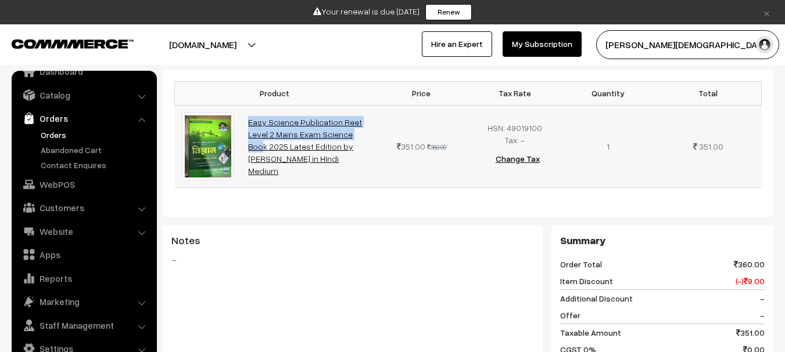
scroll to position [58, 0]
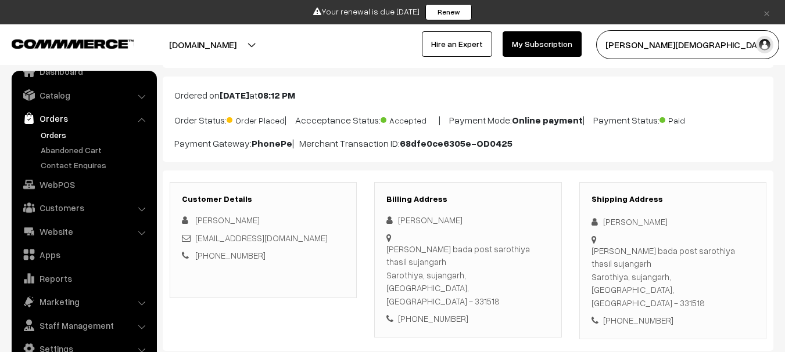
click at [242, 90] on b "Oct 03, 2025" at bounding box center [235, 95] width 30 height 12
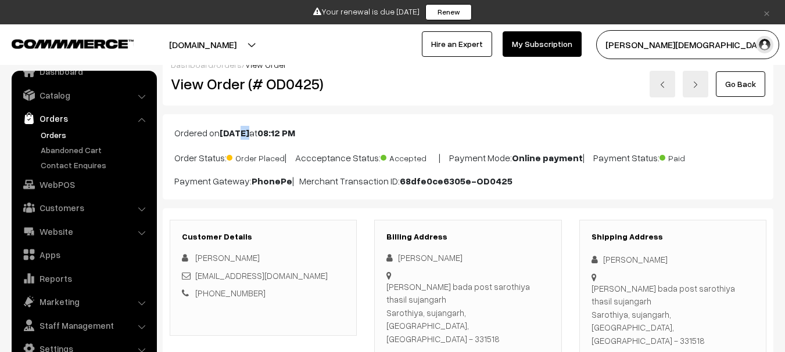
scroll to position [0, 0]
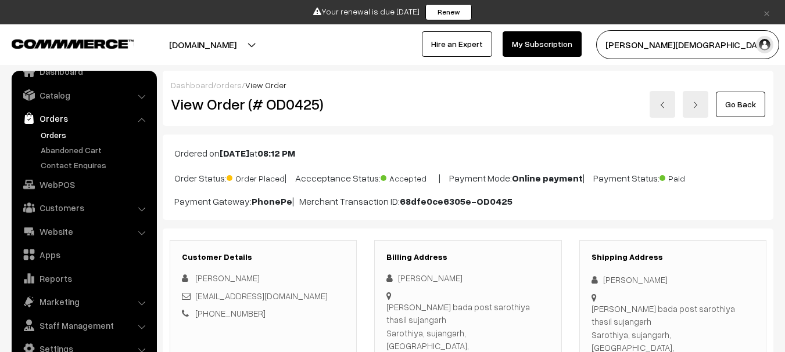
click at [243, 103] on h2 "View Order (# OD0425)" at bounding box center [264, 104] width 186 height 18
click at [305, 103] on h2 "View Order (# OD0425)" at bounding box center [264, 104] width 186 height 18
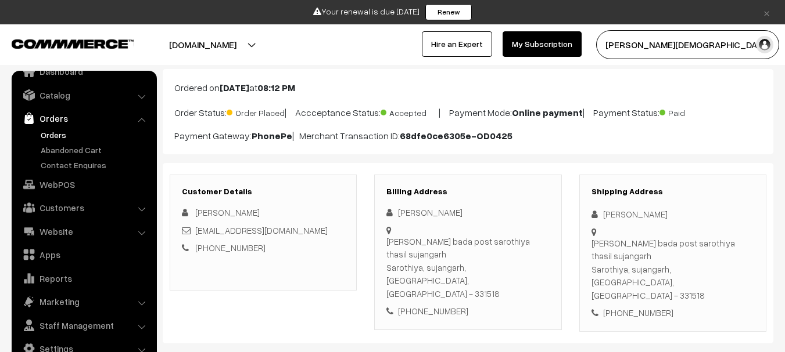
scroll to position [232, 0]
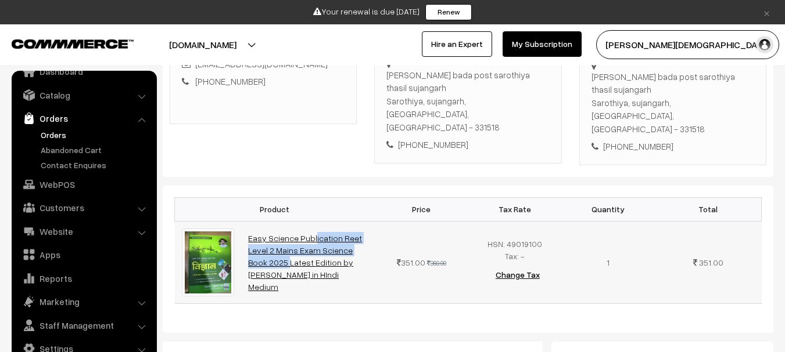
drag, startPoint x: 242, startPoint y: 229, endPoint x: 318, endPoint y: 244, distance: 78.0
click at [318, 244] on td "Easy Science Publication Reet Level 2 Mains Exam Science Book 2025 Latest Editi…" at bounding box center [308, 262] width 134 height 82
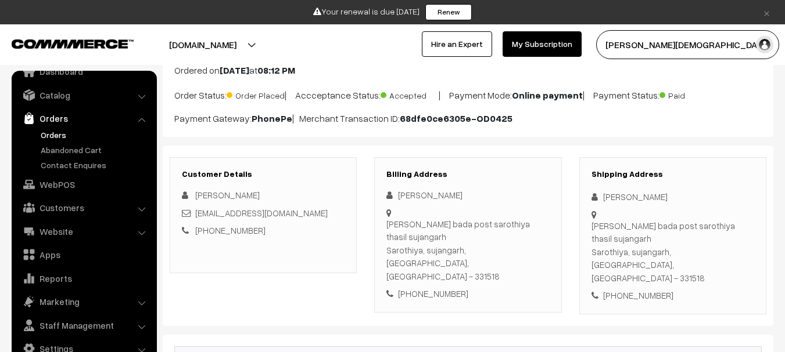
scroll to position [0, 0]
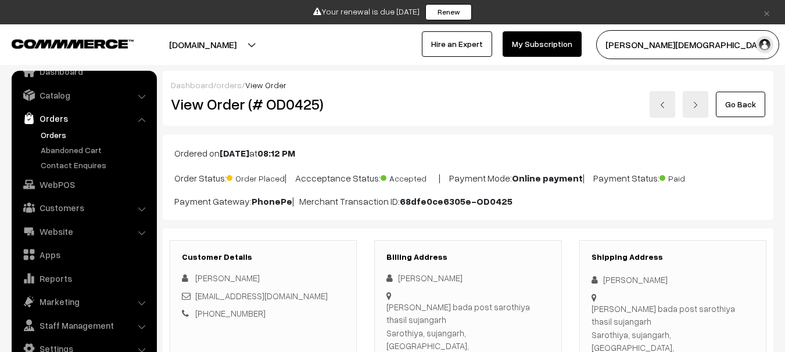
click at [598, 303] on div "Dhani ratri bada post sarothiya thasil sujangarh Sarothiya, sujangarh, Rajastha…" at bounding box center [672, 336] width 163 height 66
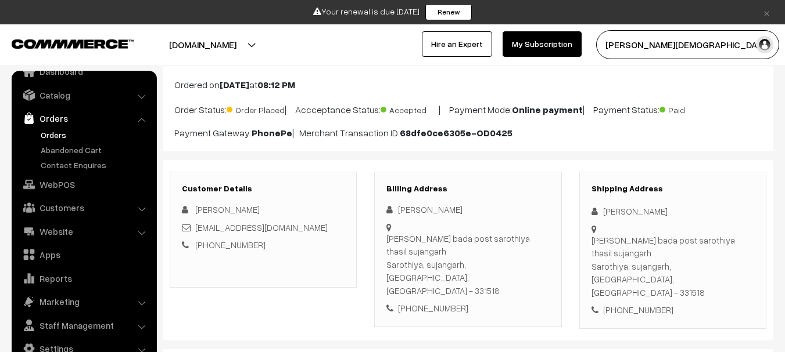
scroll to position [174, 0]
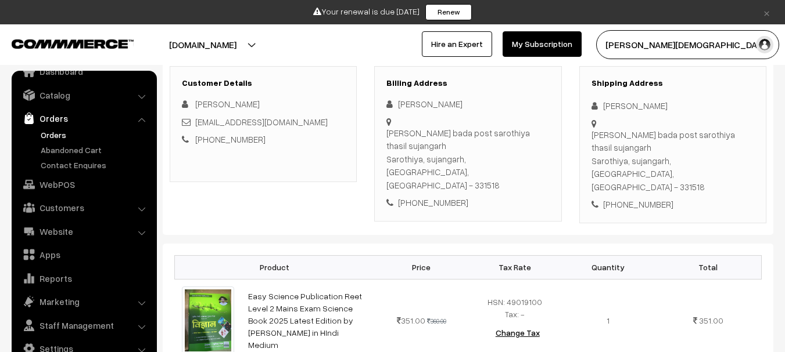
click at [607, 155] on div "Dhani ratri bada post sarothiya thasil sujangarh Sarothiya, sujangarh, Rajastha…" at bounding box center [672, 161] width 163 height 66
click at [606, 155] on div "Dhani ratri bada post sarothiya thasil sujangarh Sarothiya, sujangarh, Rajastha…" at bounding box center [672, 161] width 163 height 66
click at [607, 175] on div "Dhani ratri bada post sarothiya thasil sujangarh Sarothiya, sujangarh, Rajastha…" at bounding box center [672, 161] width 163 height 66
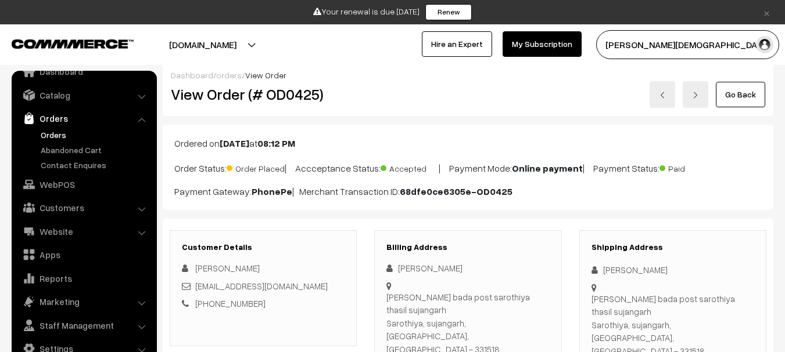
scroll to position [0, 0]
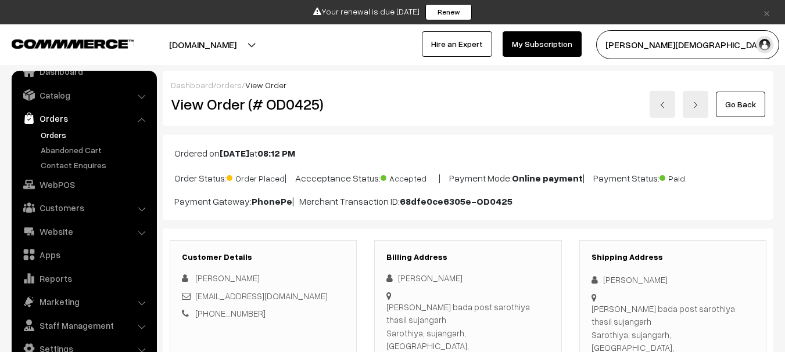
click at [305, 102] on h2 "View Order (# OD0425)" at bounding box center [264, 104] width 186 height 18
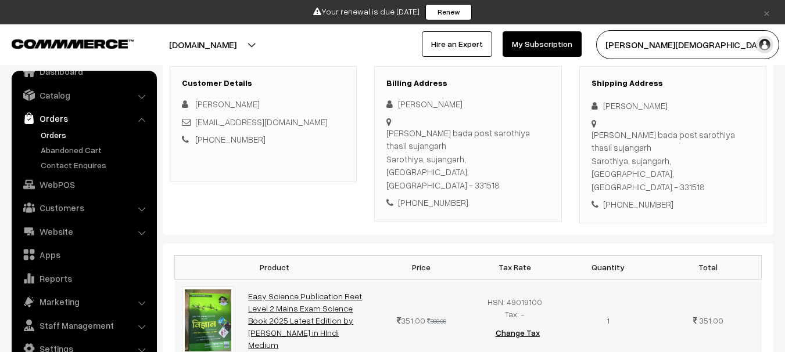
click at [251, 292] on link "Easy Science Publication Reet Level 2 Mains Exam Science Book 2025 Latest Editi…" at bounding box center [305, 321] width 114 height 59
drag, startPoint x: 245, startPoint y: 283, endPoint x: 296, endPoint y: 301, distance: 53.4
click at [296, 301] on td "Easy Science Publication Reet Level 2 Mains Exam Science Book 2025 Latest Editi…" at bounding box center [308, 320] width 134 height 82
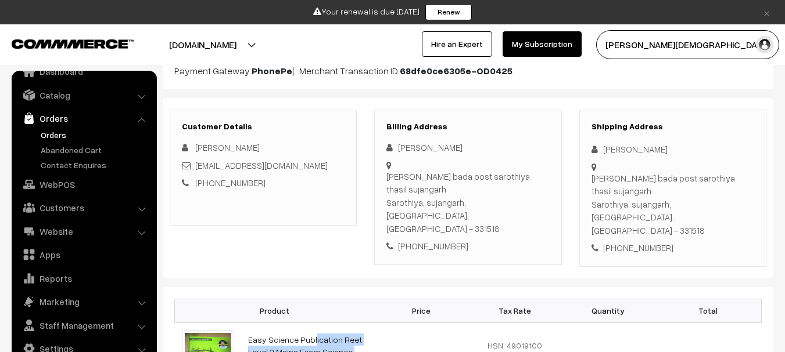
scroll to position [0, 0]
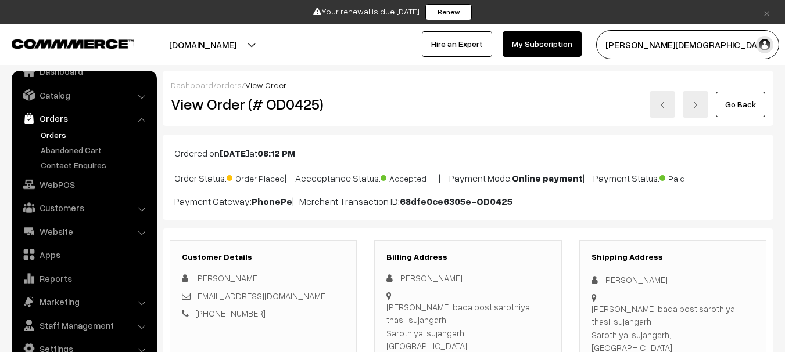
click at [602, 271] on div "Shipping Address Sharwan ram Jat Dhani ratri bada post sarothiya thasil sujanga…" at bounding box center [672, 318] width 187 height 157
click at [605, 279] on div "Sharwan ram Jat" at bounding box center [672, 280] width 163 height 13
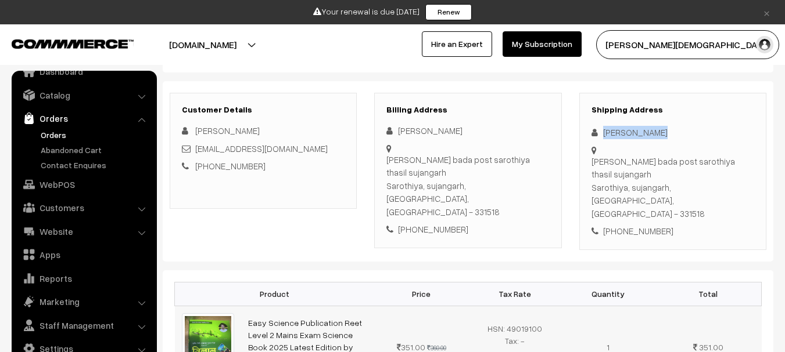
scroll to position [232, 0]
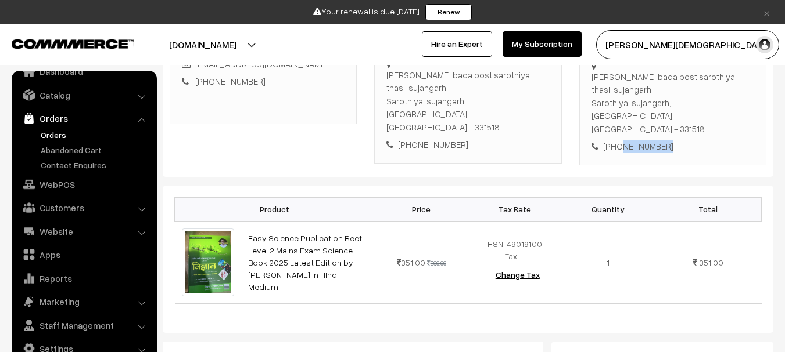
drag, startPoint x: 661, startPoint y: 138, endPoint x: 618, endPoint y: 139, distance: 43.0
click at [618, 140] on div "+91 9636665175" at bounding box center [672, 146] width 163 height 13
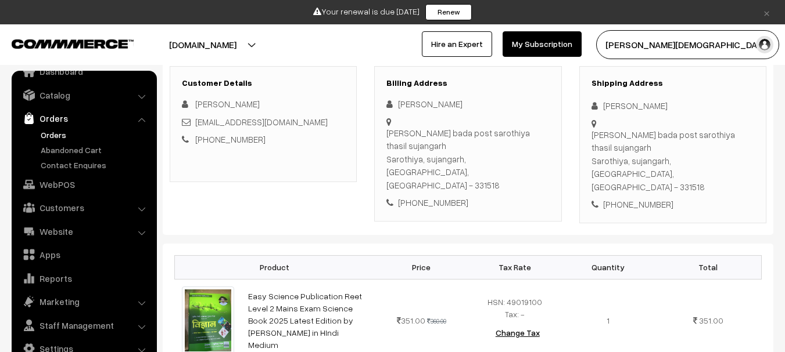
click at [605, 128] on div "Dhani ratri bada post sarothiya thasil sujangarh Sarothiya, sujangarh, Rajastha…" at bounding box center [672, 161] width 163 height 66
click at [602, 135] on div "Dhani ratri bada post sarothiya thasil sujangarh Sarothiya, sujangarh, Rajastha…" at bounding box center [672, 161] width 163 height 66
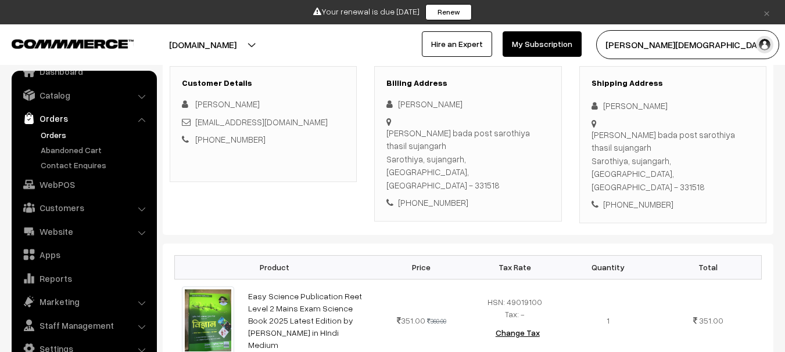
click at [618, 159] on div "Dhani ratri bada post sarothiya thasil sujangarh Sarothiya, sujangarh, Rajastha…" at bounding box center [672, 161] width 163 height 66
click at [617, 160] on div "Dhani ratri bada post sarothiya thasil sujangarh Sarothiya, sujangarh, Rajastha…" at bounding box center [672, 161] width 163 height 66
click at [606, 182] on div "Shipping Address Sharwan ram Jat Dhani ratri bada post sarothiya thasil sujanga…" at bounding box center [672, 144] width 187 height 157
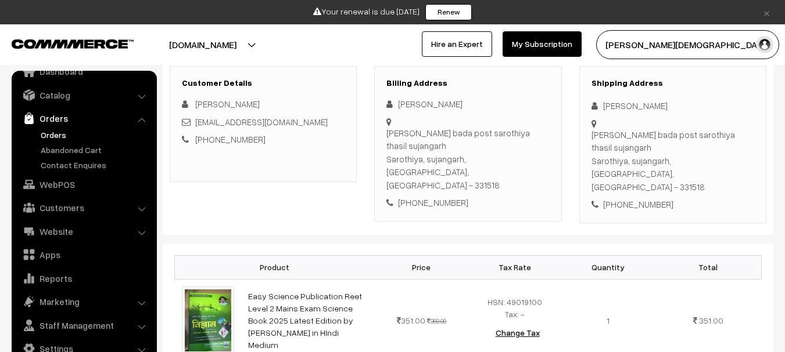
click at [606, 178] on div "Dhani ratri bada post sarothiya thasil sujangarh Sarothiya, sujangarh, Rajastha…" at bounding box center [672, 161] width 163 height 66
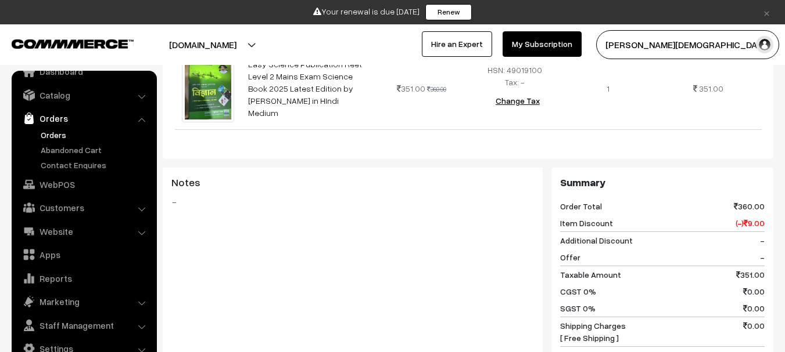
scroll to position [0, 0]
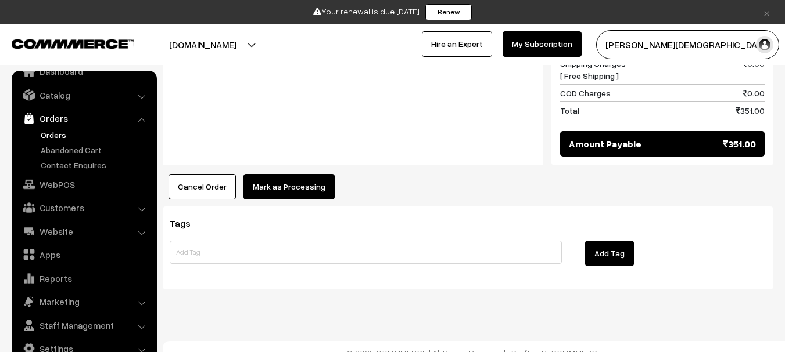
click at [325, 177] on button "Mark as Processing" at bounding box center [288, 187] width 91 height 26
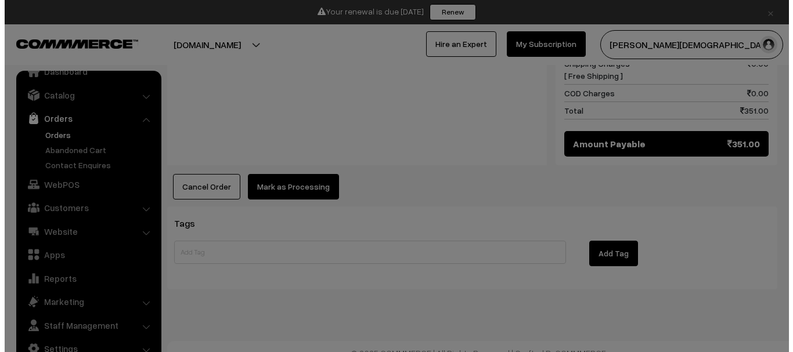
scroll to position [657, 0]
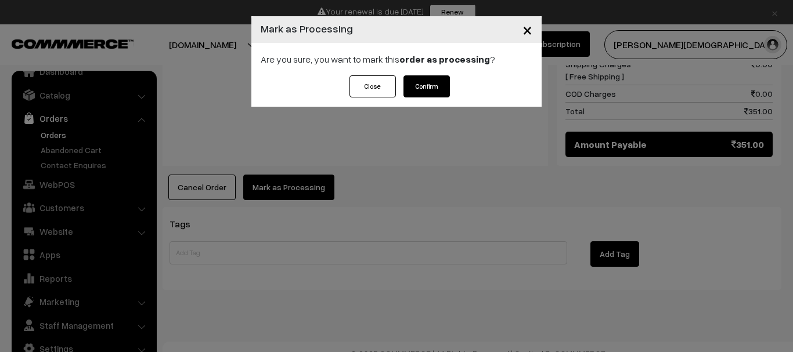
drag, startPoint x: 445, startPoint y: 92, endPoint x: 447, endPoint y: 87, distance: 6.3
click at [445, 91] on button "Confirm" at bounding box center [427, 86] width 46 height 22
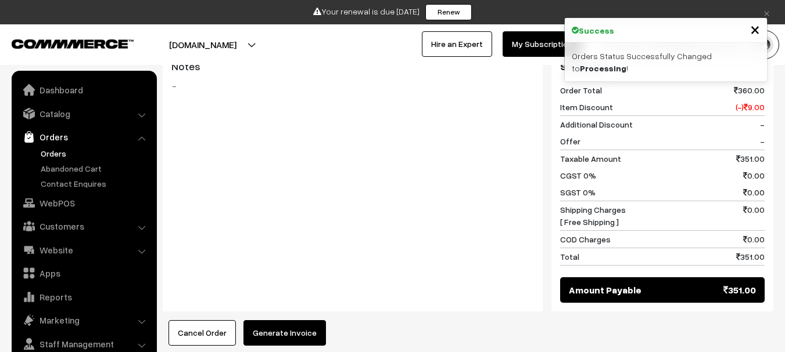
scroll to position [19, 0]
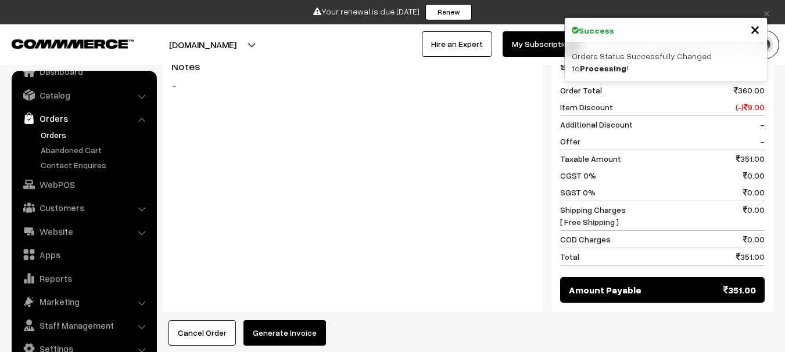
click at [303, 330] on button "Generate Invoice" at bounding box center [284, 334] width 82 height 26
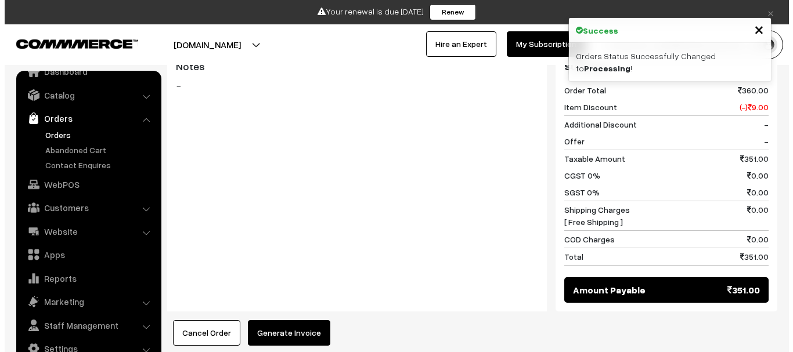
scroll to position [509, 0]
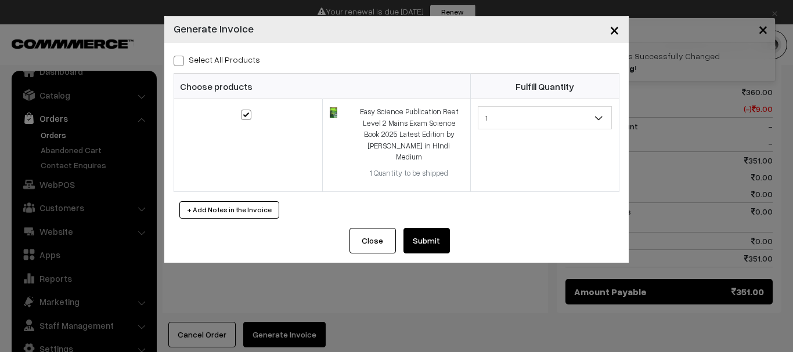
click at [456, 232] on div "Close Submit Back Fulfill Items" at bounding box center [396, 245] width 465 height 35
click at [449, 231] on button "Submit" at bounding box center [427, 241] width 46 height 26
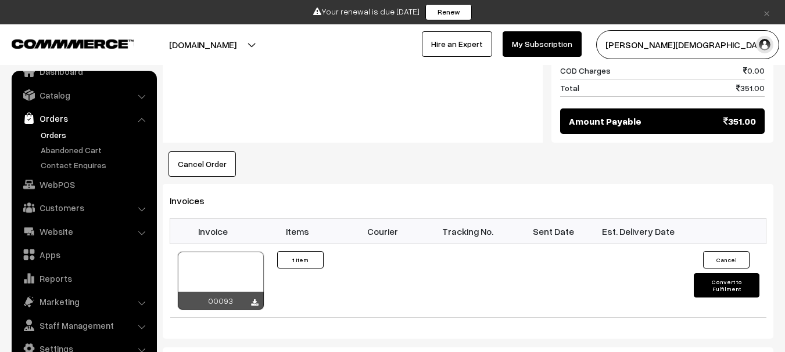
scroll to position [813, 0]
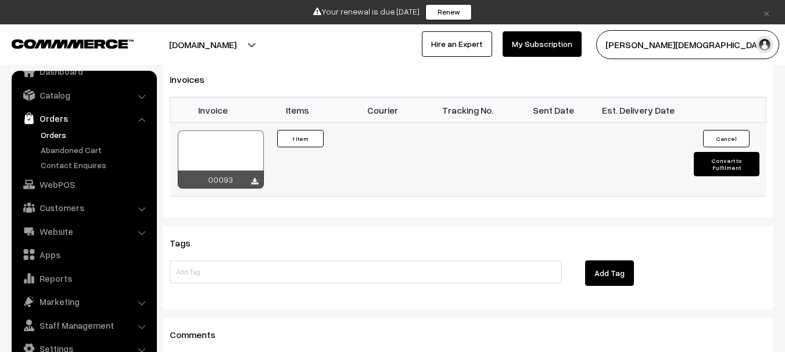
click at [722, 152] on button "Convert to Fulfilment" at bounding box center [726, 164] width 66 height 24
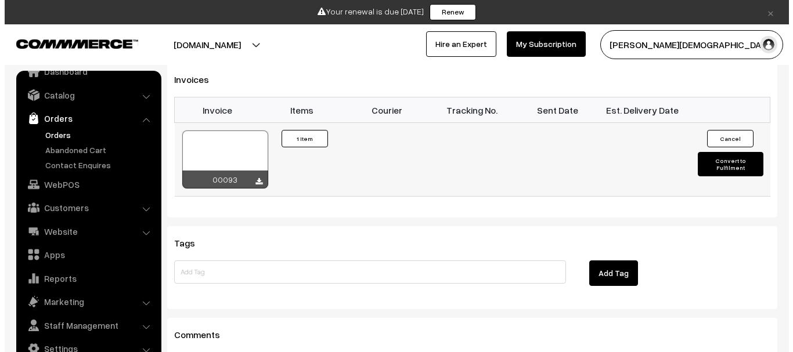
scroll to position [801, 0]
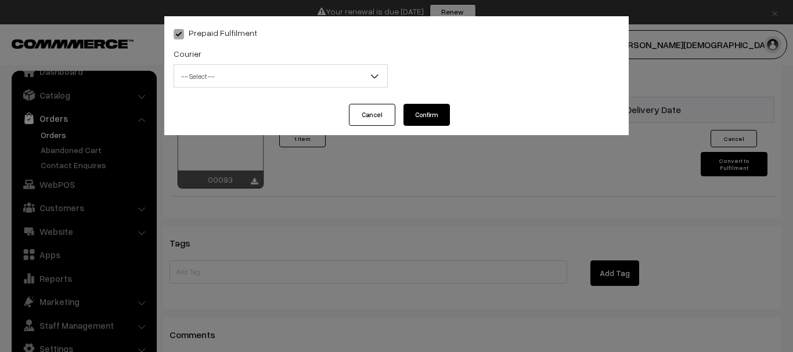
click at [296, 71] on span "-- Select --" at bounding box center [280, 76] width 213 height 20
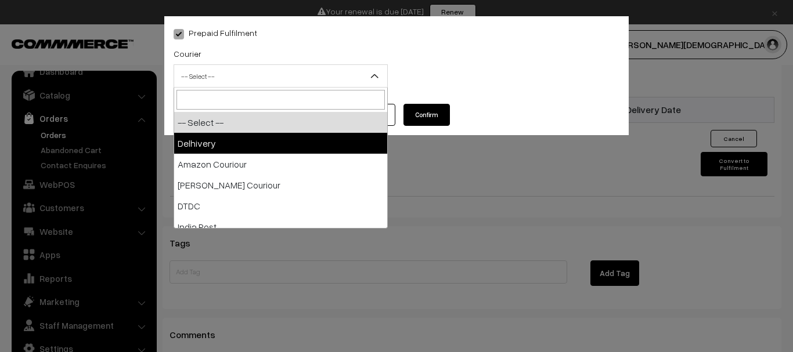
drag, startPoint x: 225, startPoint y: 138, endPoint x: 271, endPoint y: 127, distance: 47.1
select select "1"
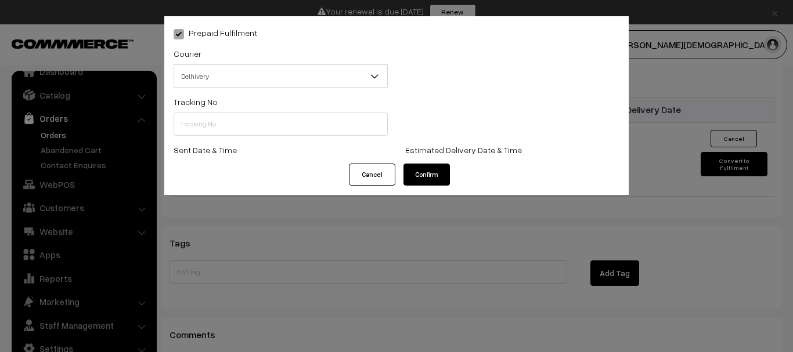
click at [276, 100] on div "Tracking No" at bounding box center [281, 115] width 214 height 41
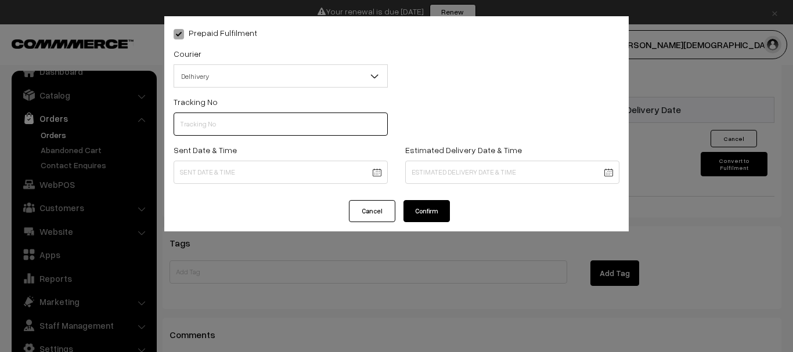
click at [265, 123] on input "text" at bounding box center [281, 124] width 214 height 23
paste input "5548710274186"
type input "5548710274186"
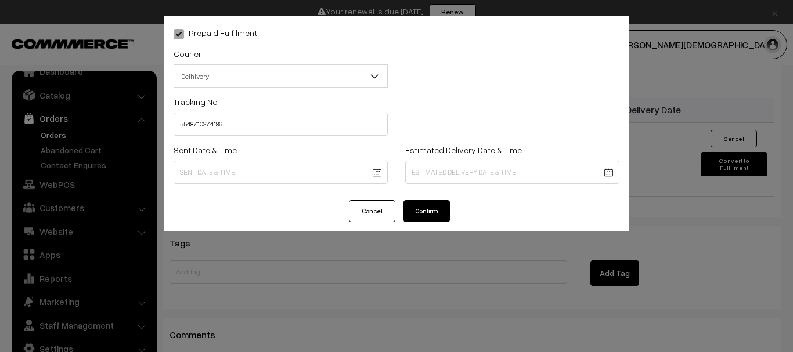
click at [260, 185] on div "Sent Date & Time" at bounding box center [281, 167] width 232 height 48
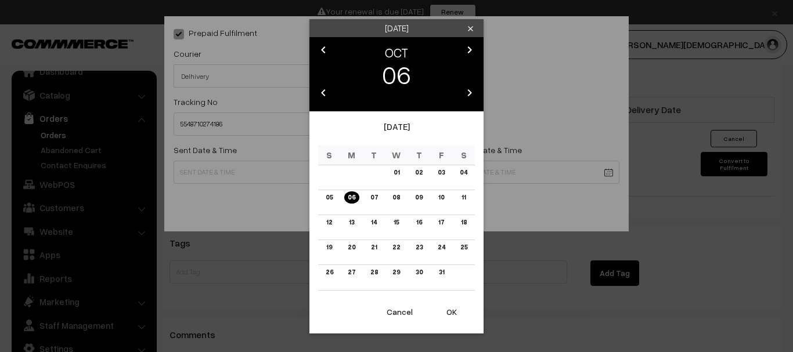
click at [379, 203] on td "07" at bounding box center [374, 202] width 23 height 25
click at [379, 196] on link "07" at bounding box center [374, 198] width 15 height 12
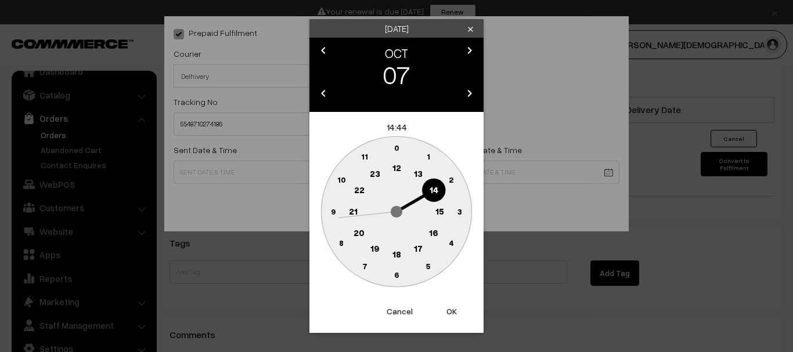
click at [398, 255] on text "18" at bounding box center [397, 254] width 9 height 10
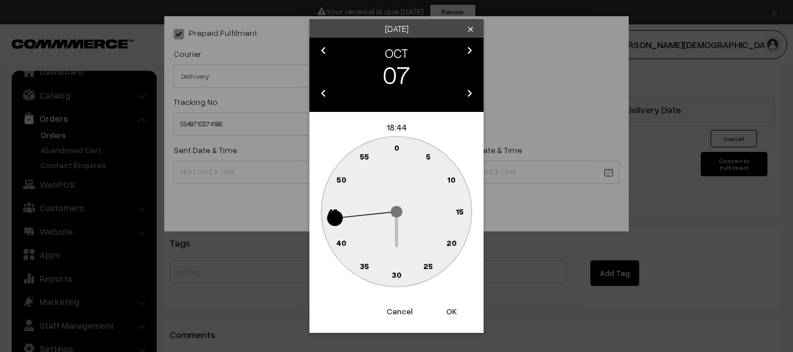
click at [395, 274] on text "30" at bounding box center [397, 275] width 10 height 10
type input "07-10-2025 18:30"
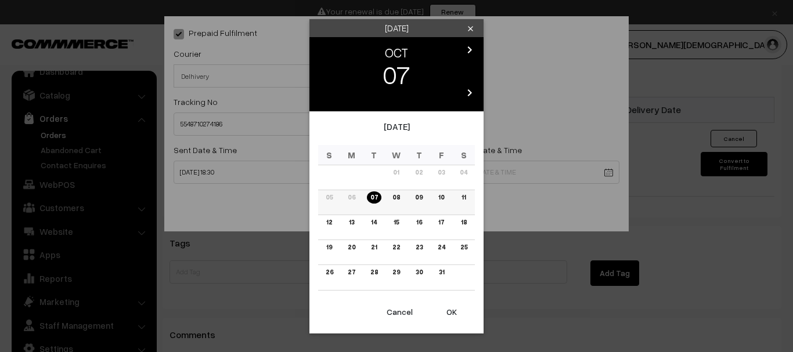
click at [451, 195] on td "10" at bounding box center [441, 202] width 23 height 25
drag, startPoint x: 458, startPoint y: 197, endPoint x: 464, endPoint y: 196, distance: 5.8
click at [464, 196] on td "11" at bounding box center [463, 202] width 23 height 25
click at [464, 196] on link "11" at bounding box center [463, 198] width 11 height 12
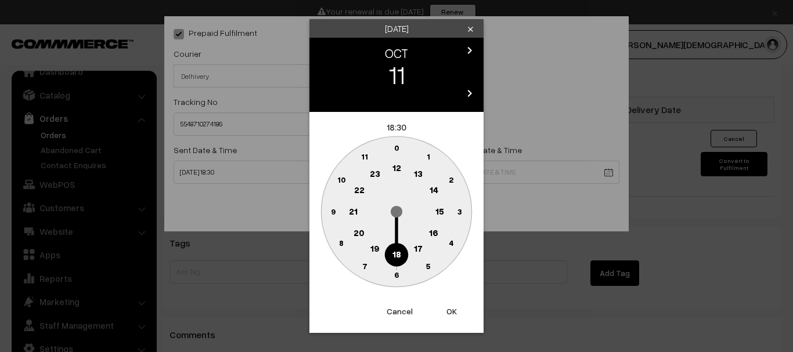
click at [395, 257] on text "18" at bounding box center [397, 254] width 9 height 10
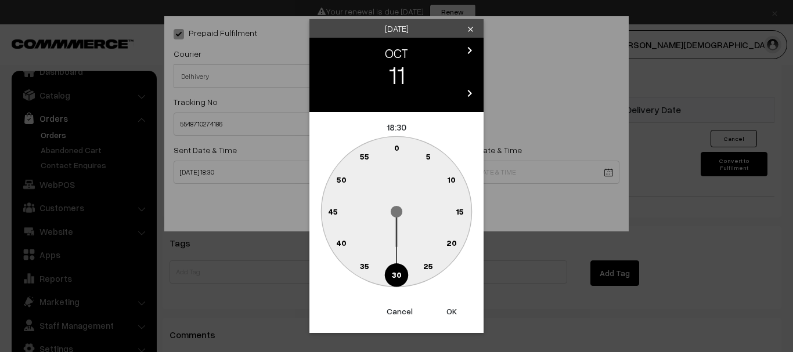
click at [393, 272] on text "30" at bounding box center [397, 275] width 10 height 10
type input "11-10-2025 18:30"
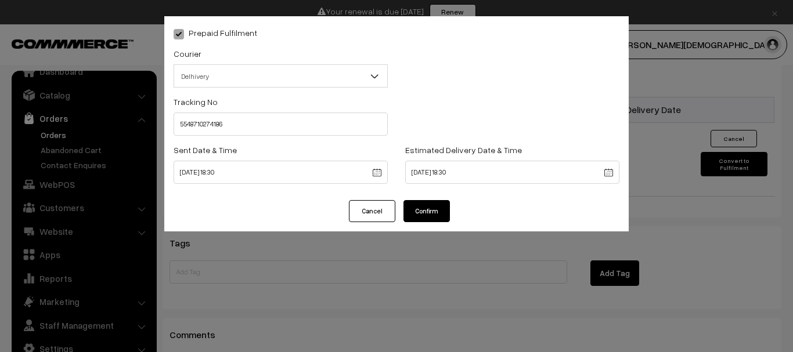
click at [434, 221] on button "Confirm" at bounding box center [427, 211] width 46 height 22
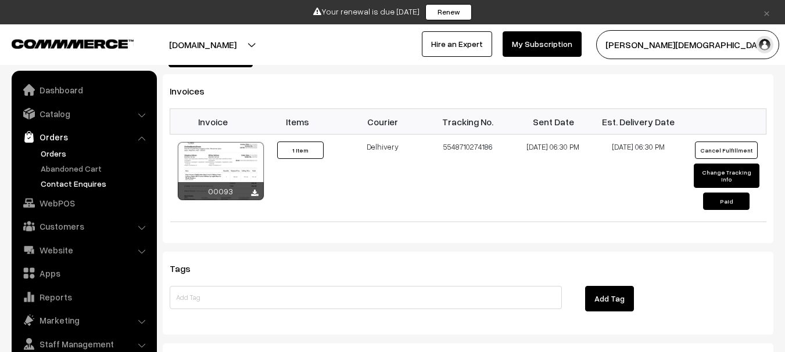
scroll to position [19, 0]
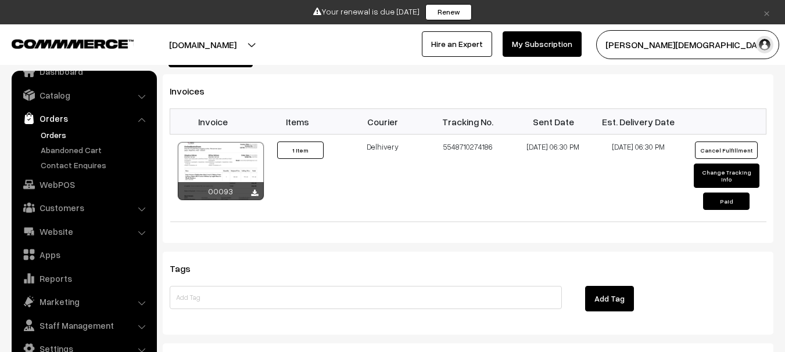
click at [56, 119] on link "Orders" at bounding box center [84, 118] width 138 height 21
click at [52, 135] on link "Orders" at bounding box center [95, 135] width 115 height 12
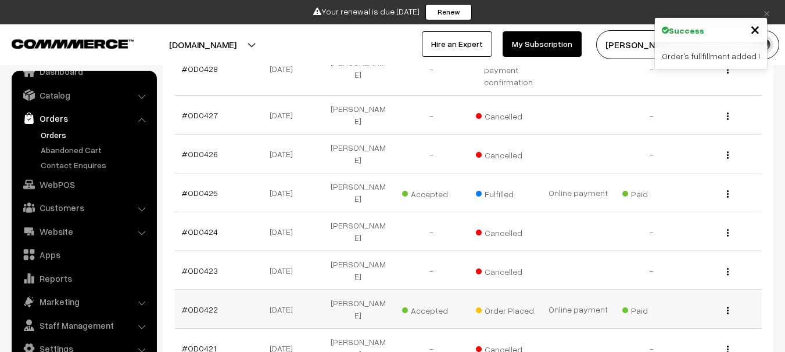
scroll to position [407, 0]
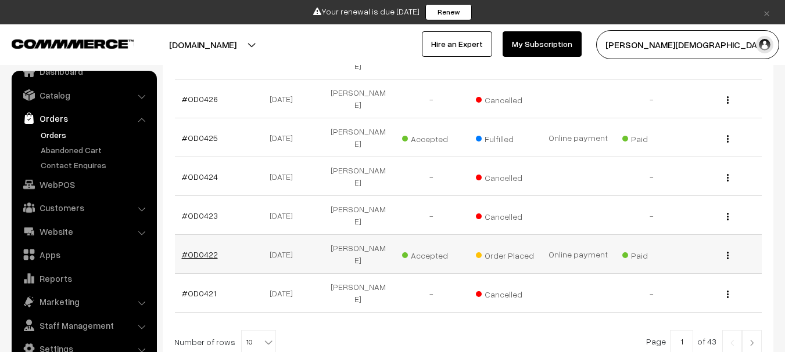
click at [196, 250] on link "#OD0422" at bounding box center [200, 255] width 36 height 10
click at [751, 340] on img at bounding box center [751, 343] width 10 height 7
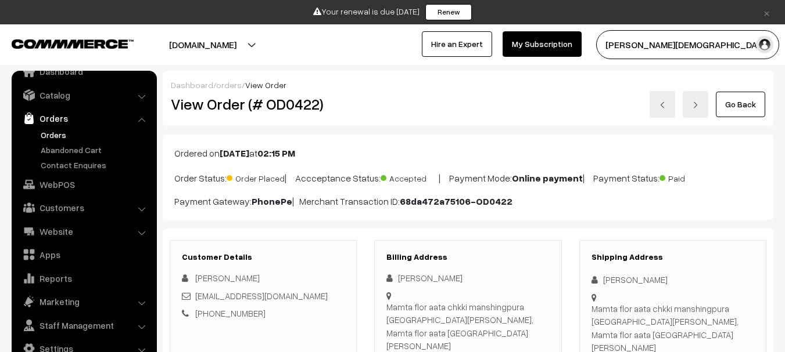
click at [287, 102] on h2 "View Order (# OD0422)" at bounding box center [264, 104] width 186 height 18
copy h2 "OD0422"
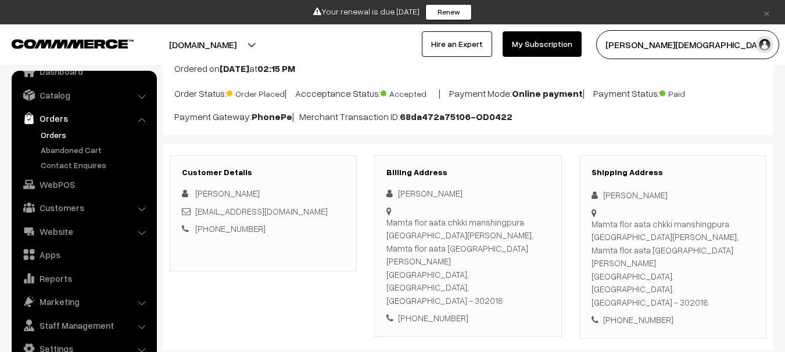
scroll to position [174, 0]
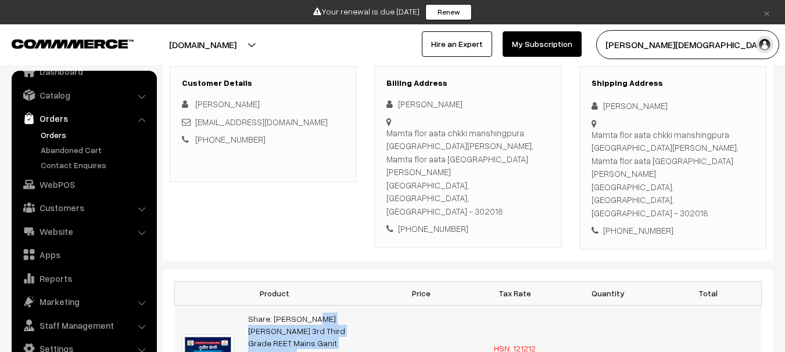
drag, startPoint x: 246, startPoint y: 293, endPoint x: 348, endPoint y: 311, distance: 103.2
copy link "Share: Lakshya Akshansh 3rd Third Grade REET Mains Ganit Evam"
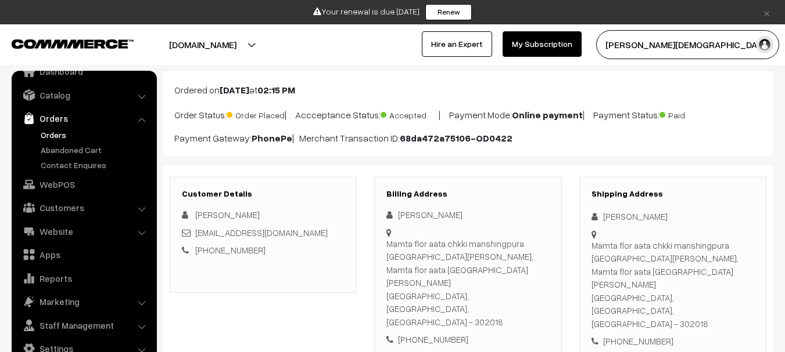
scroll to position [0, 0]
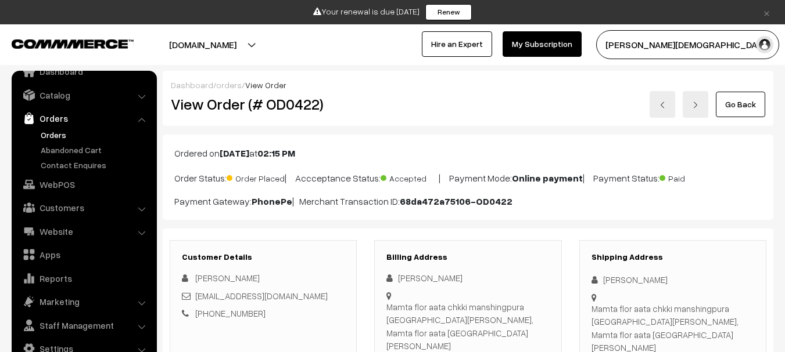
click at [620, 277] on div "Roshan Prajapat" at bounding box center [672, 280] width 163 height 13
copy div "Roshan Prajapat"
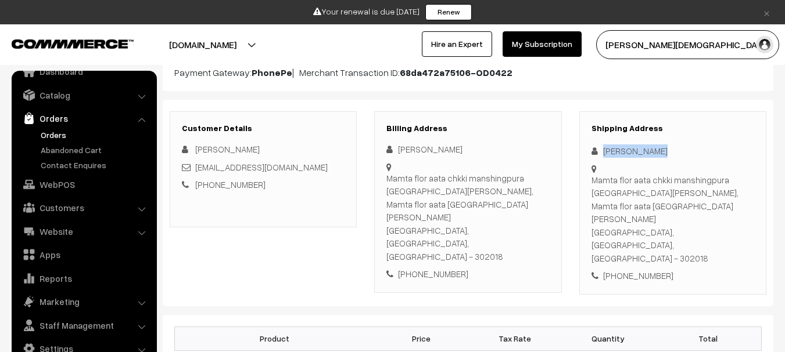
scroll to position [174, 0]
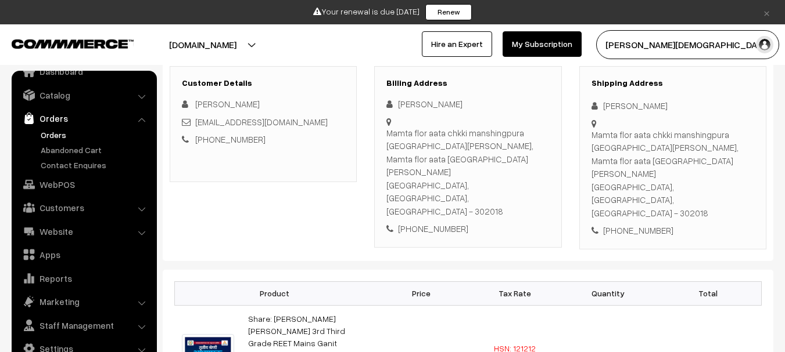
click at [629, 224] on div "+91 8619360072" at bounding box center [672, 230] width 163 height 13
copy div "8619360072"
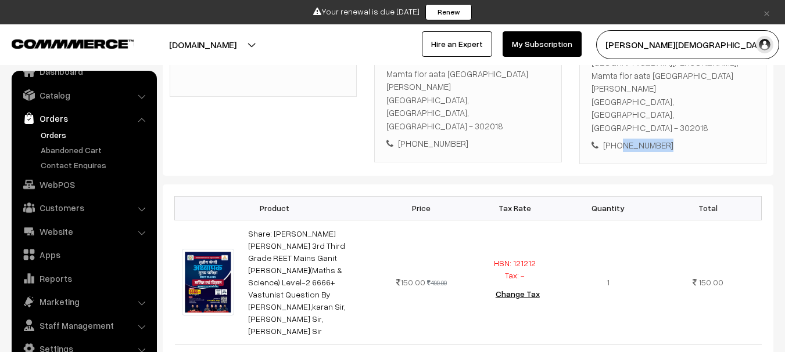
scroll to position [348, 0]
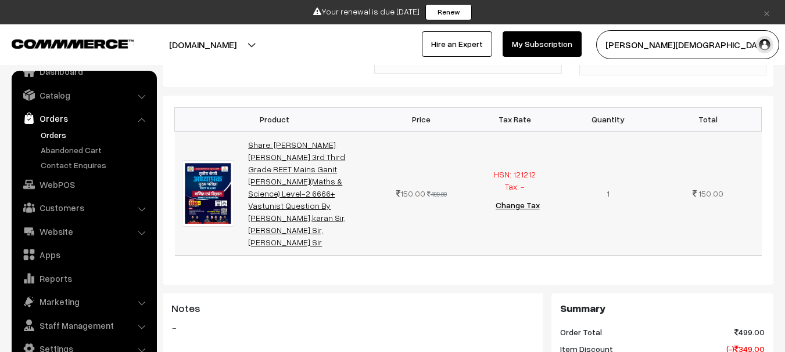
click at [295, 140] on link "Share: Lakshya Akshansh 3rd Third Grade REET Mains Ganit Evam Vigyan(Maths & Sc…" at bounding box center [297, 193] width 98 height 107
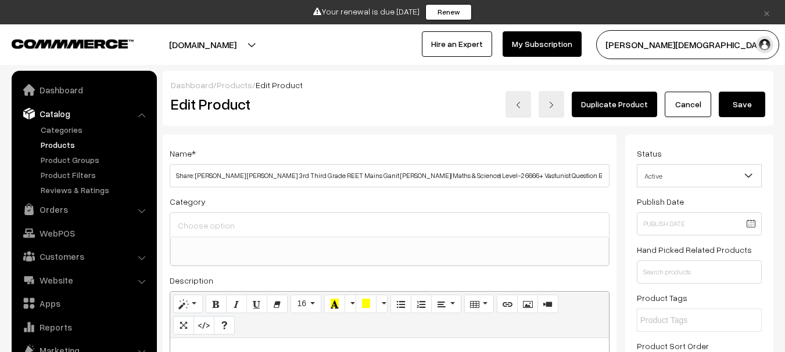
select select
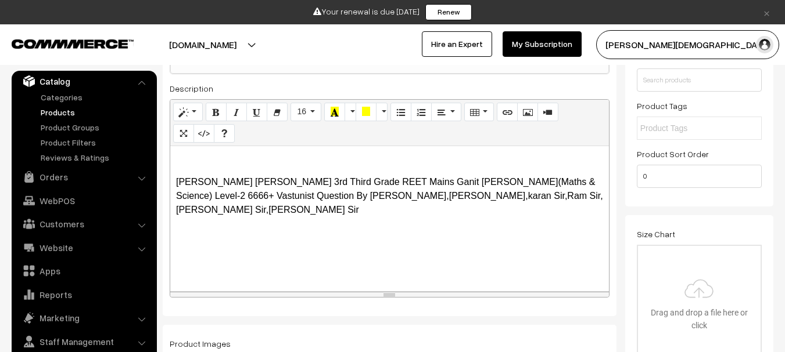
scroll to position [290, 0]
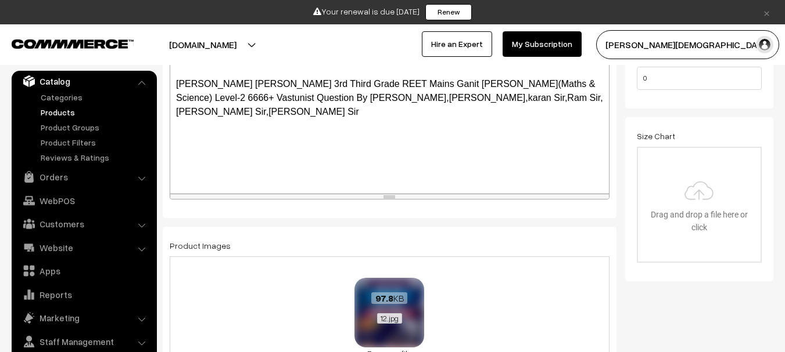
click at [405, 315] on div "12.jpg" at bounding box center [389, 320] width 55 height 12
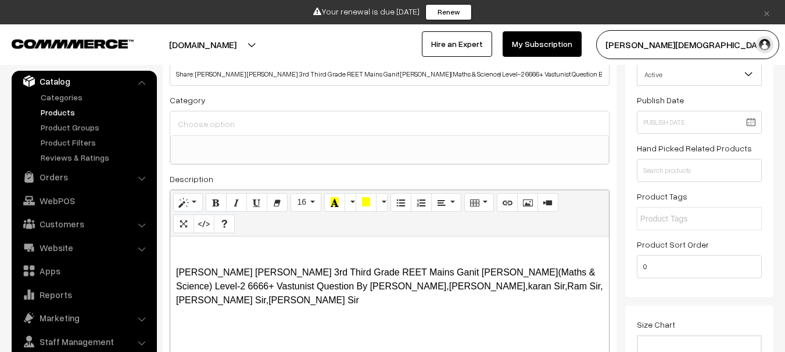
scroll to position [0, 0]
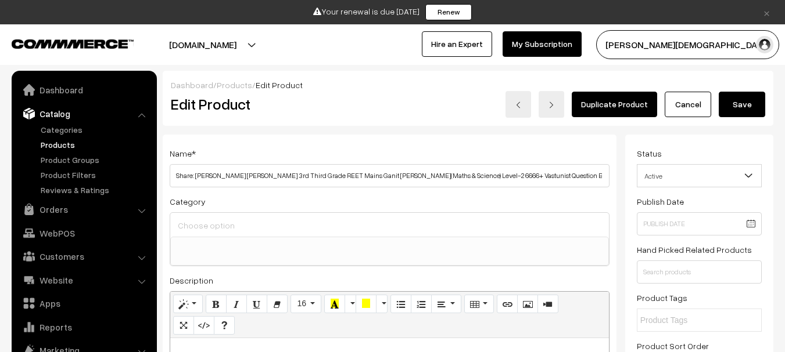
select select
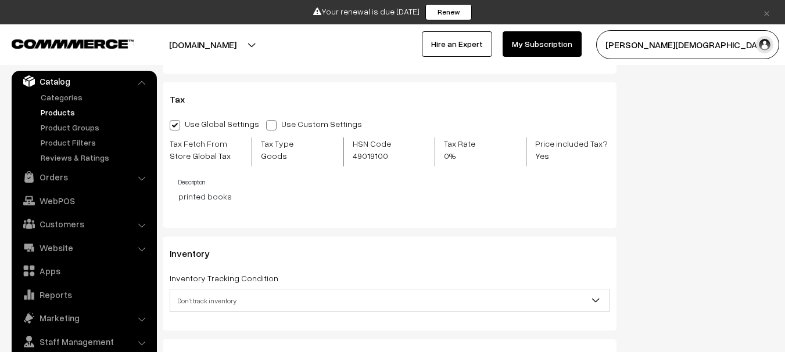
scroll to position [1045, 0]
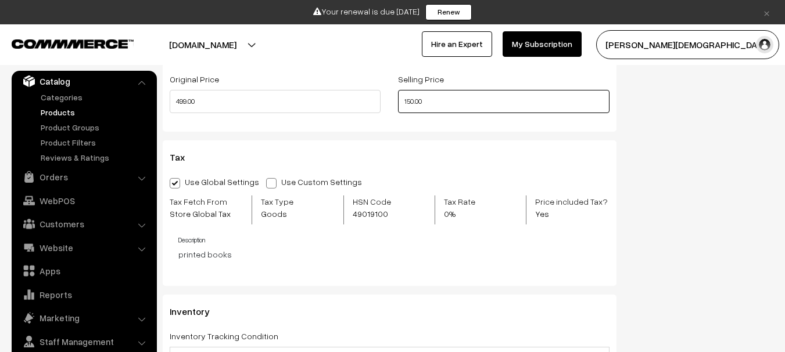
click at [437, 102] on input "150.00" at bounding box center [503, 101] width 211 height 23
click at [436, 101] on input "150.00" at bounding box center [503, 101] width 211 height 23
type input "249.00"
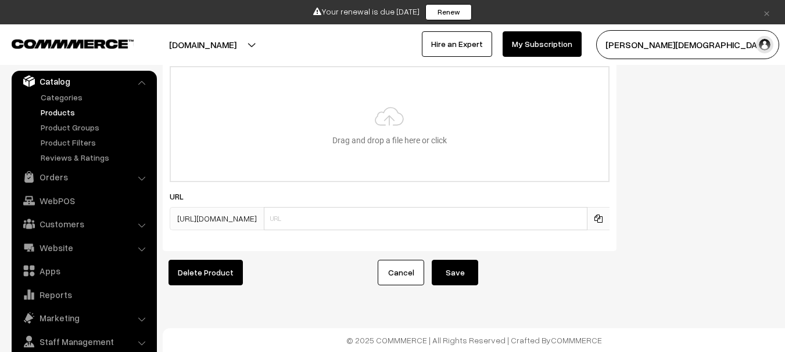
scroll to position [1816, 0]
click at [459, 267] on button "Save" at bounding box center [454, 273] width 46 height 26
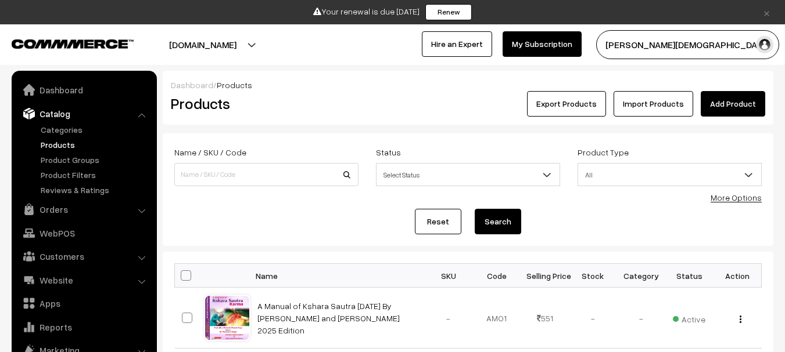
scroll to position [33, 0]
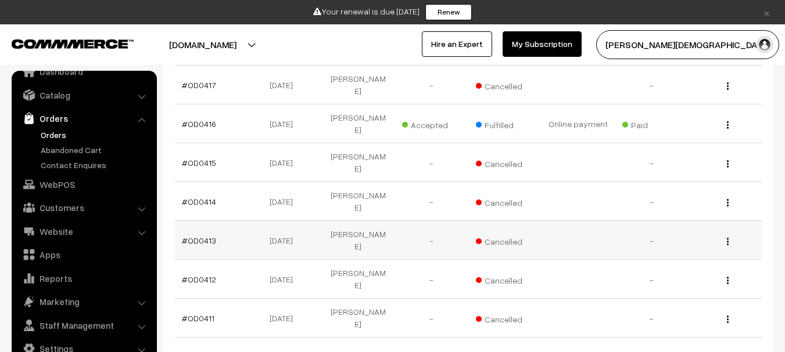
scroll to position [348, 0]
